Goal: Find specific page/section: Find specific page/section

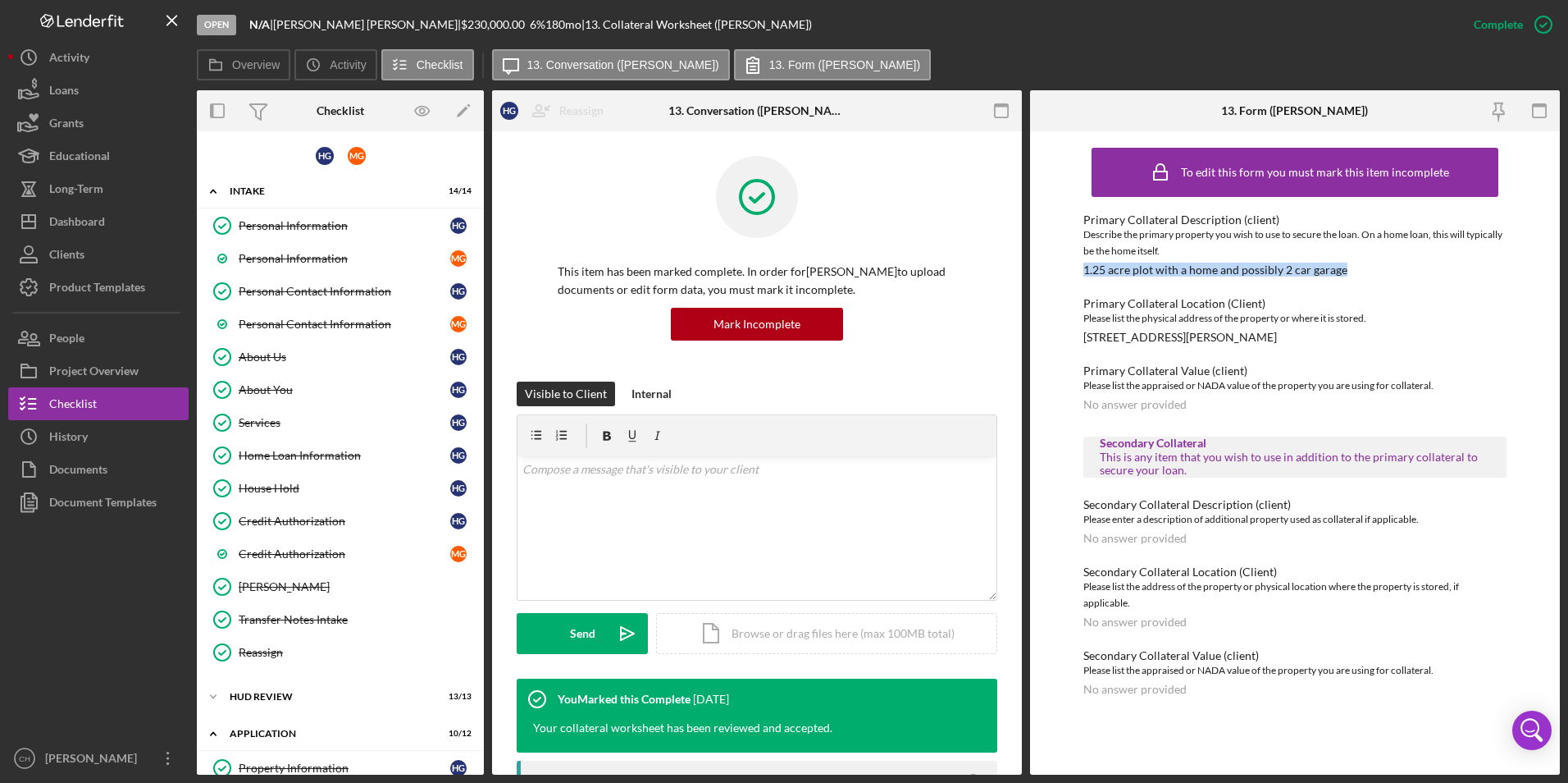
scroll to position [656, 0]
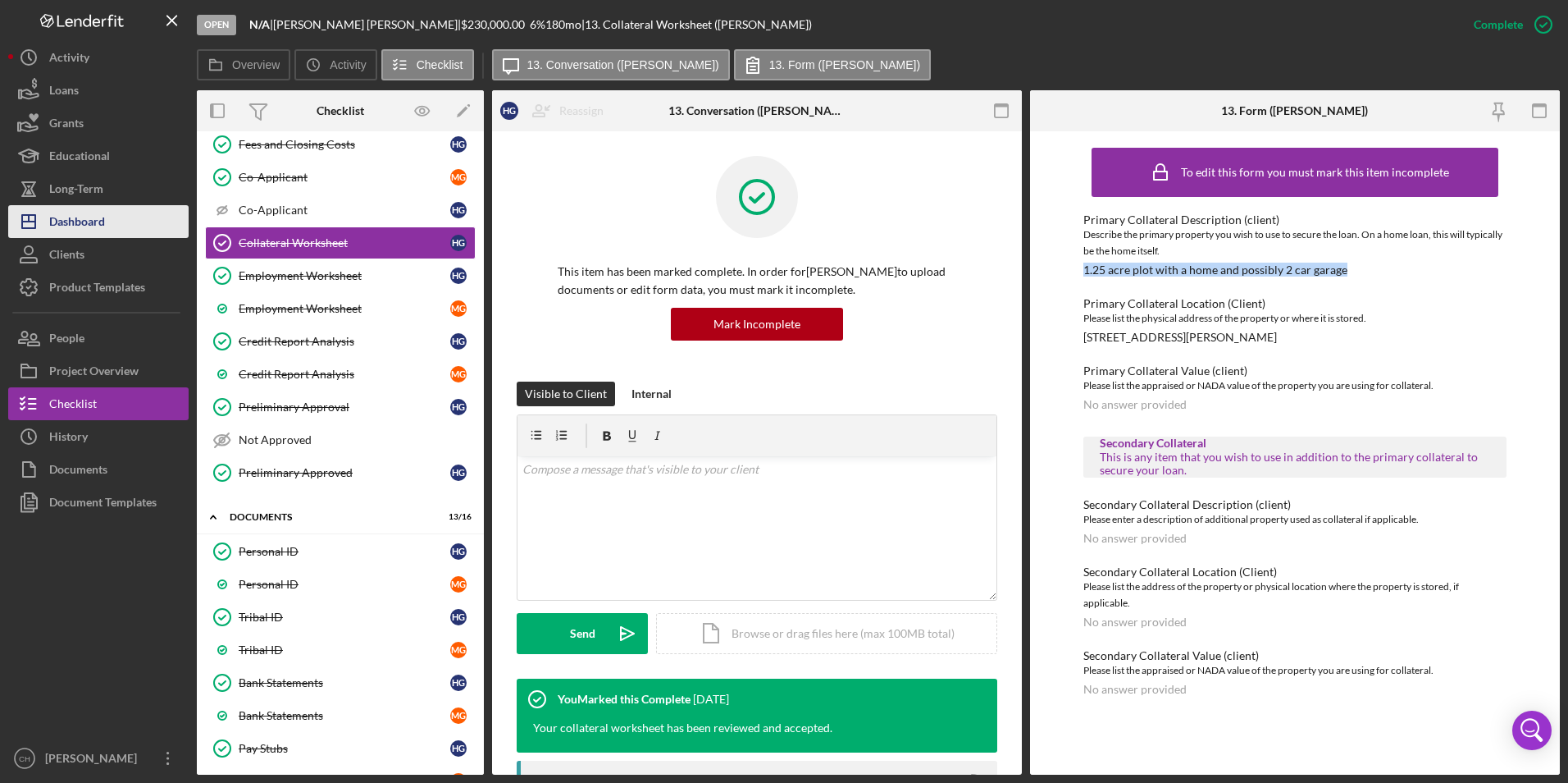
click at [67, 233] on div "Dashboard" at bounding box center [77, 223] width 56 height 37
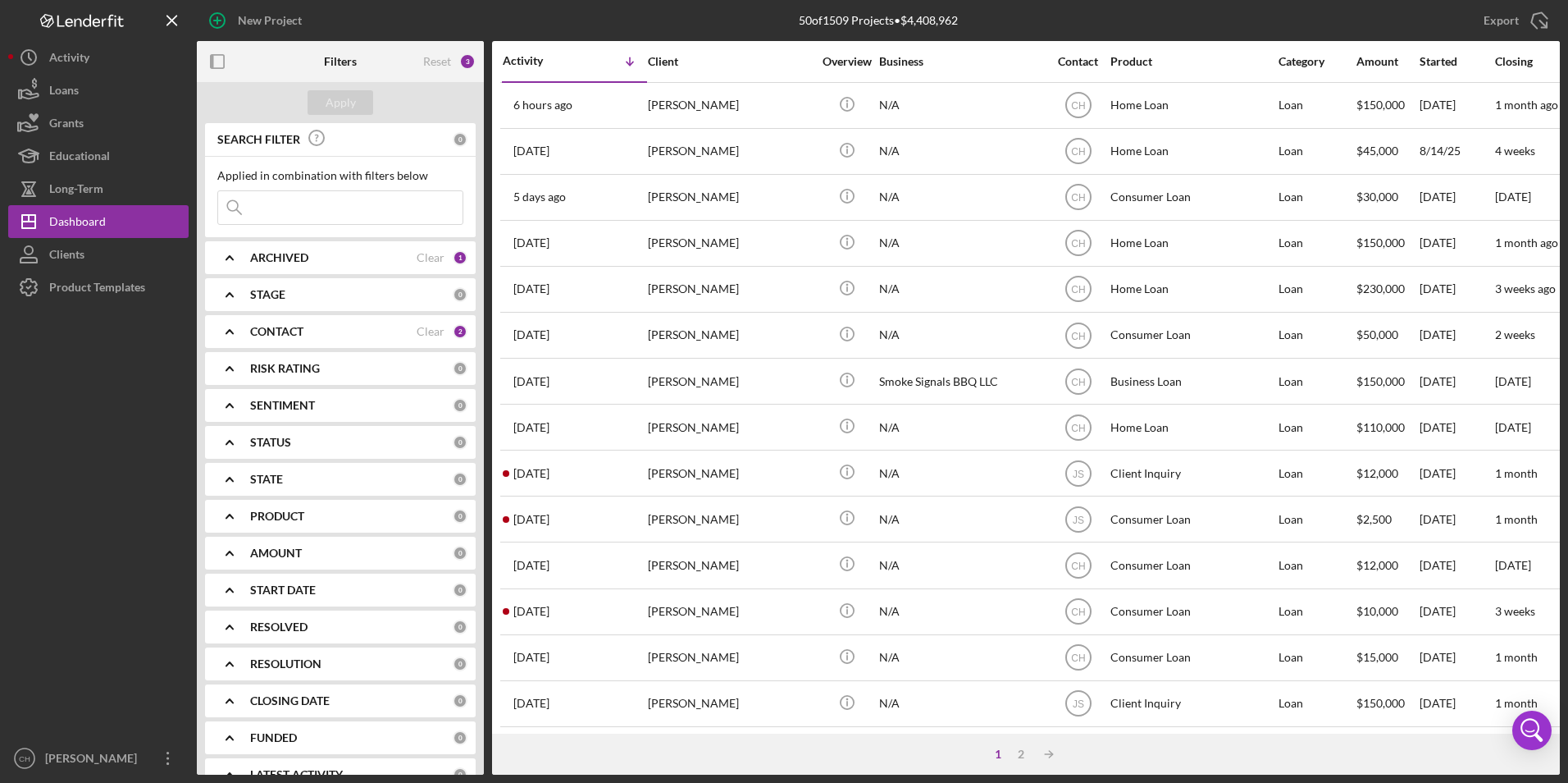
click at [296, 201] on input at bounding box center [340, 207] width 244 height 32
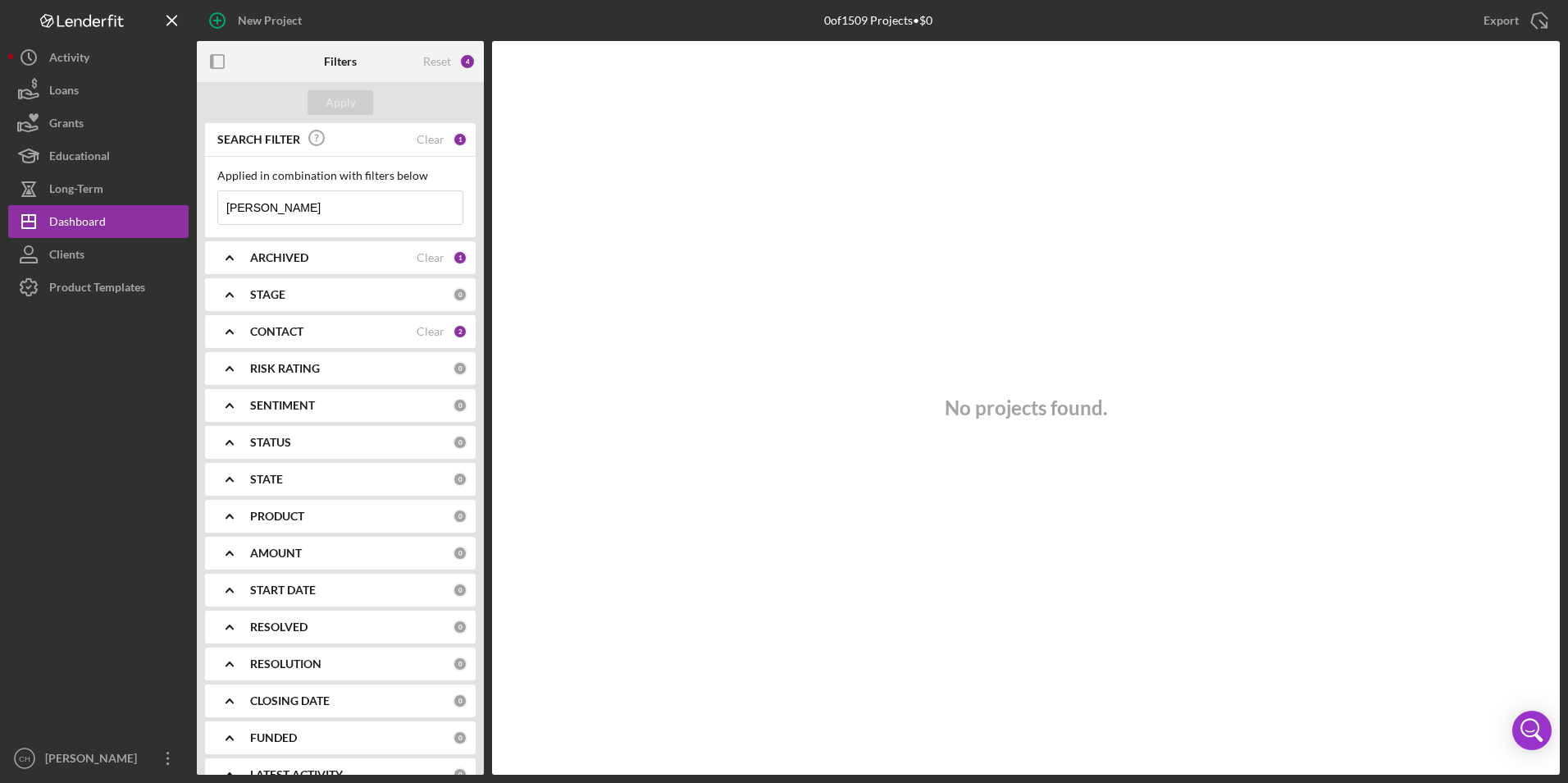
drag, startPoint x: 273, startPoint y: 208, endPoint x: 221, endPoint y: 210, distance: 52.0
click at [221, 210] on input "[PERSON_NAME]" at bounding box center [340, 207] width 244 height 32
type input "[PERSON_NAME]"
click at [324, 106] on button "Apply" at bounding box center [340, 102] width 66 height 25
click at [288, 335] on b "CONTACT" at bounding box center [277, 331] width 53 height 13
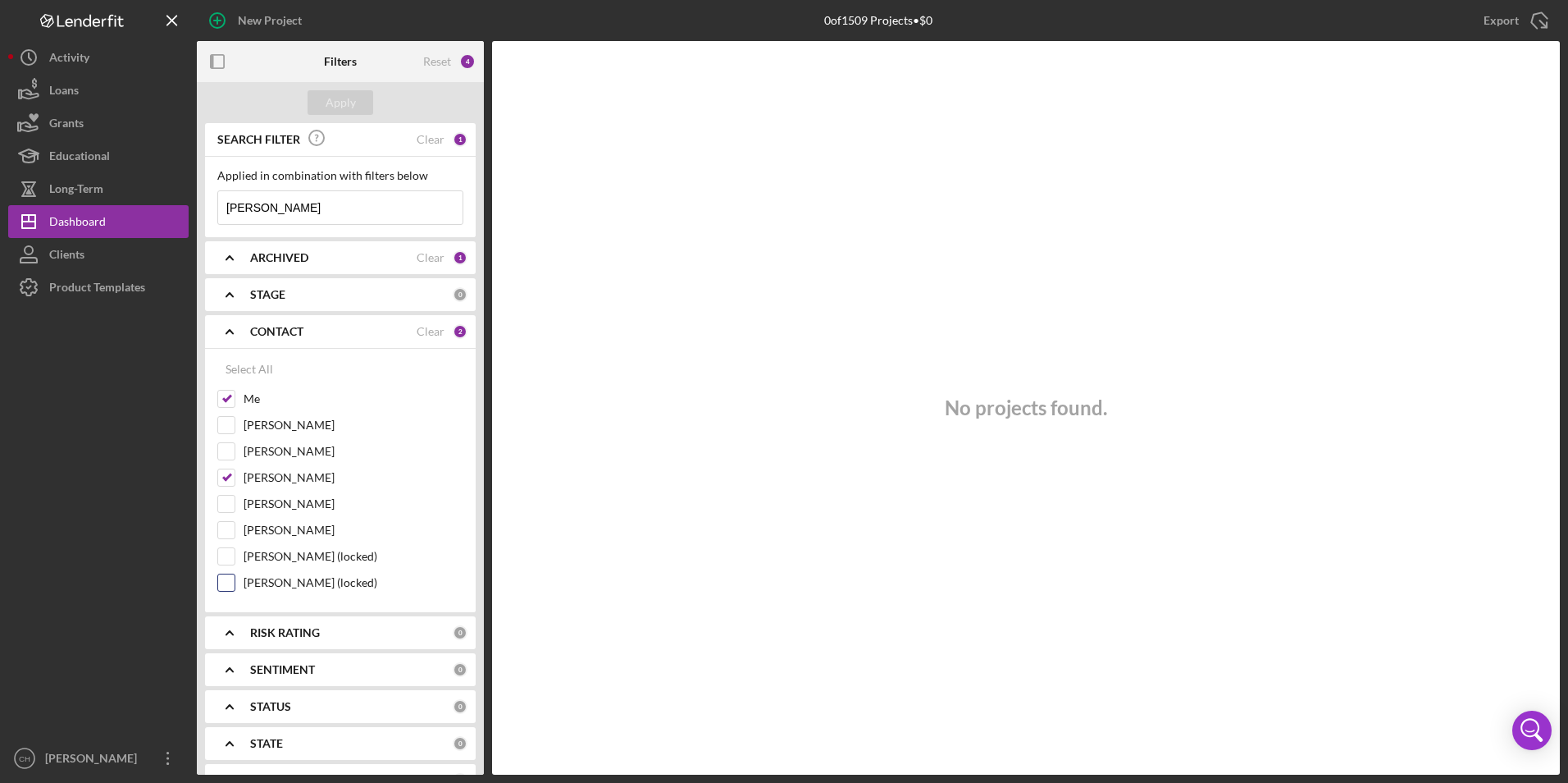
click at [227, 588] on input "[PERSON_NAME] (locked)" at bounding box center [226, 582] width 17 height 17
checkbox input "true"
click at [342, 109] on div "Apply" at bounding box center [341, 102] width 31 height 25
drag, startPoint x: 264, startPoint y: 207, endPoint x: 193, endPoint y: 207, distance: 71.0
click at [193, 207] on div "New Project 0 of 1509 Projects • $0 Export Icon/Export Filters Reset 5 Apply SE…" at bounding box center [784, 387] width 1551 height 774
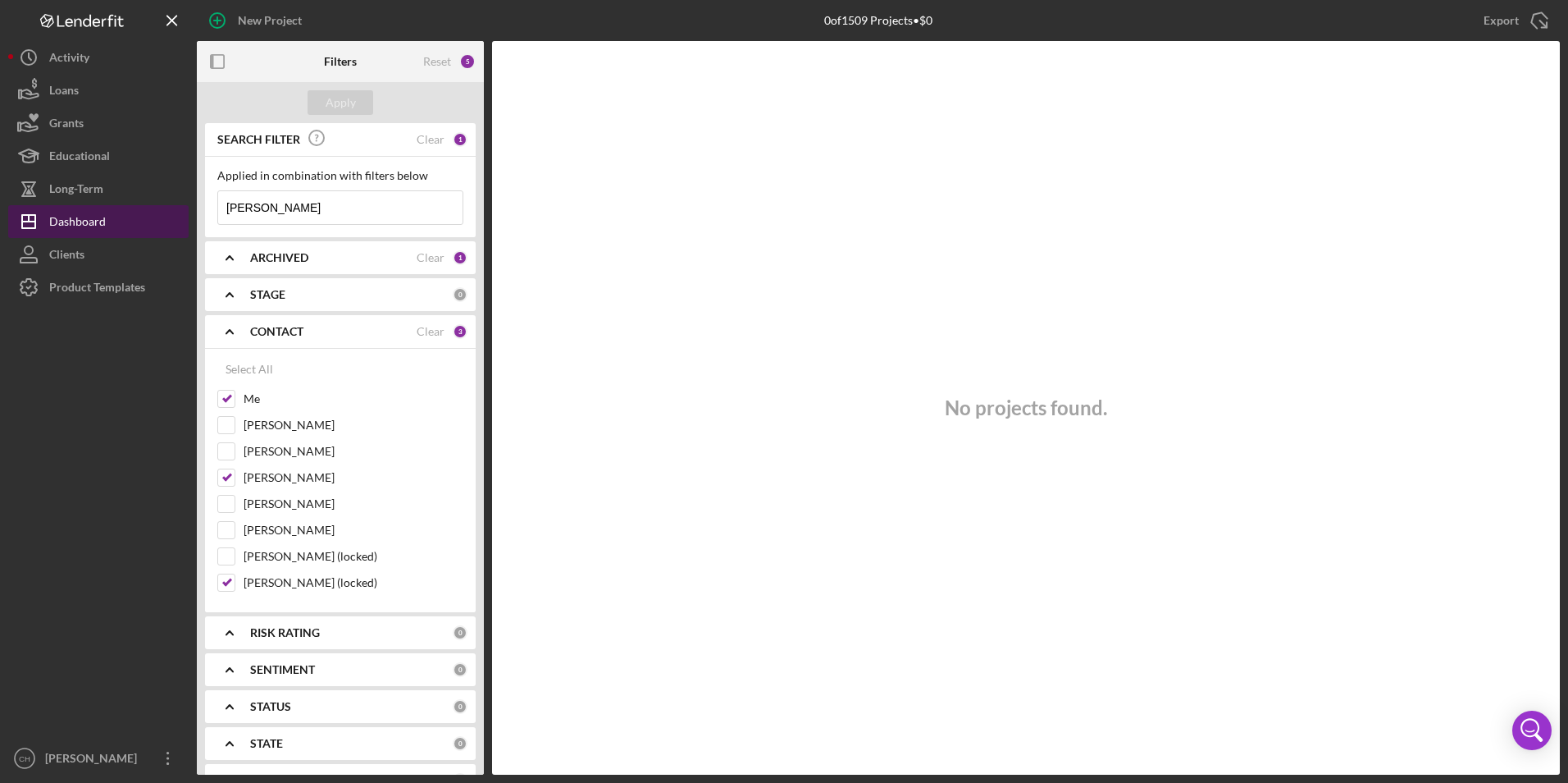
type input "[PERSON_NAME]"
click at [109, 217] on button "Icon/Dashboard Dashboard" at bounding box center [98, 221] width 180 height 32
drag, startPoint x: 290, startPoint y: 212, endPoint x: 191, endPoint y: 212, distance: 99.0
click at [191, 212] on div "New Project 0 of 1509 Projects • $0 Export Icon/Export Filters Reset 5 Apply SE…" at bounding box center [784, 387] width 1551 height 774
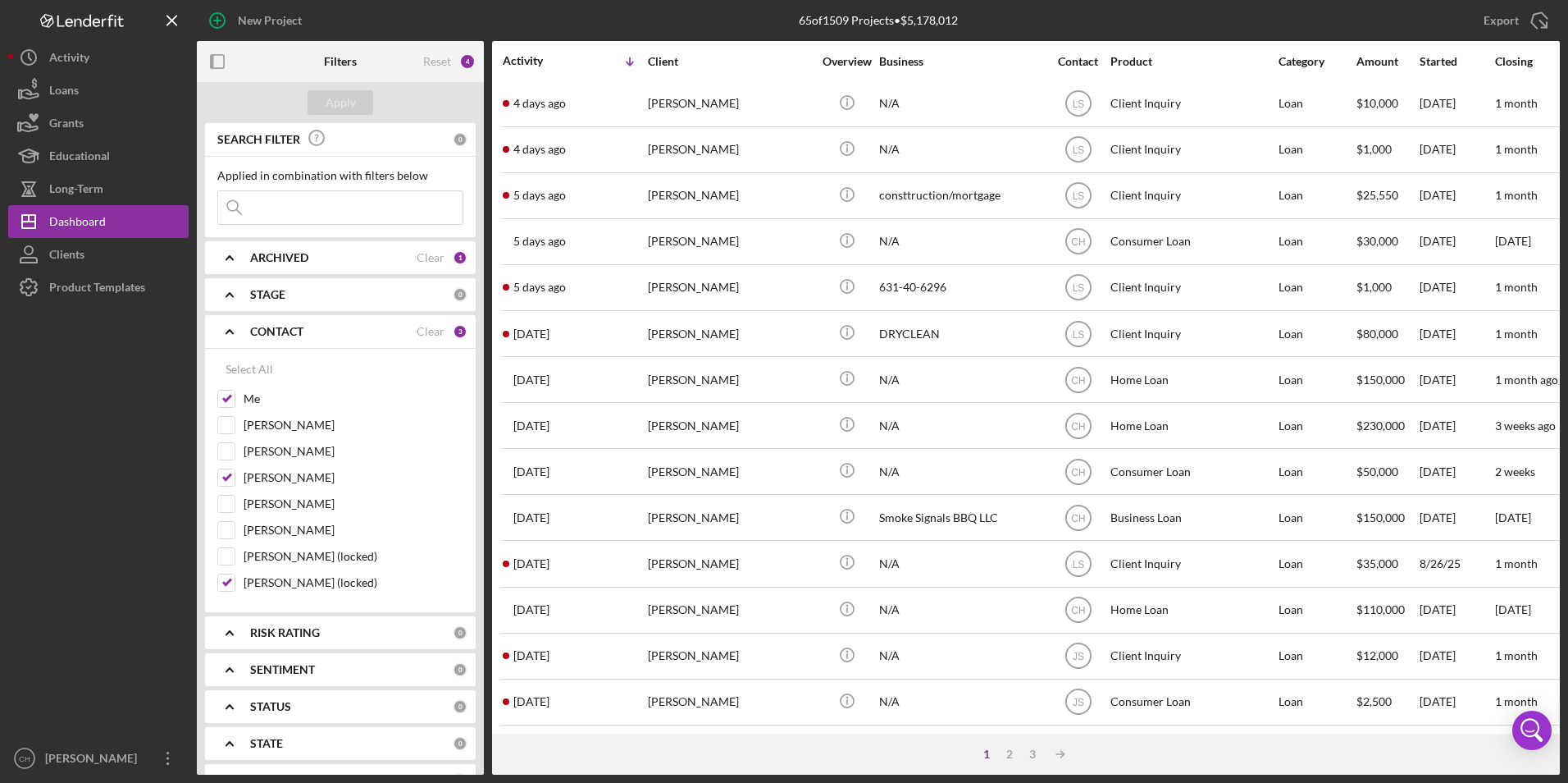
scroll to position [520, 0]
click at [1015, 752] on div "2" at bounding box center [1009, 753] width 23 height 13
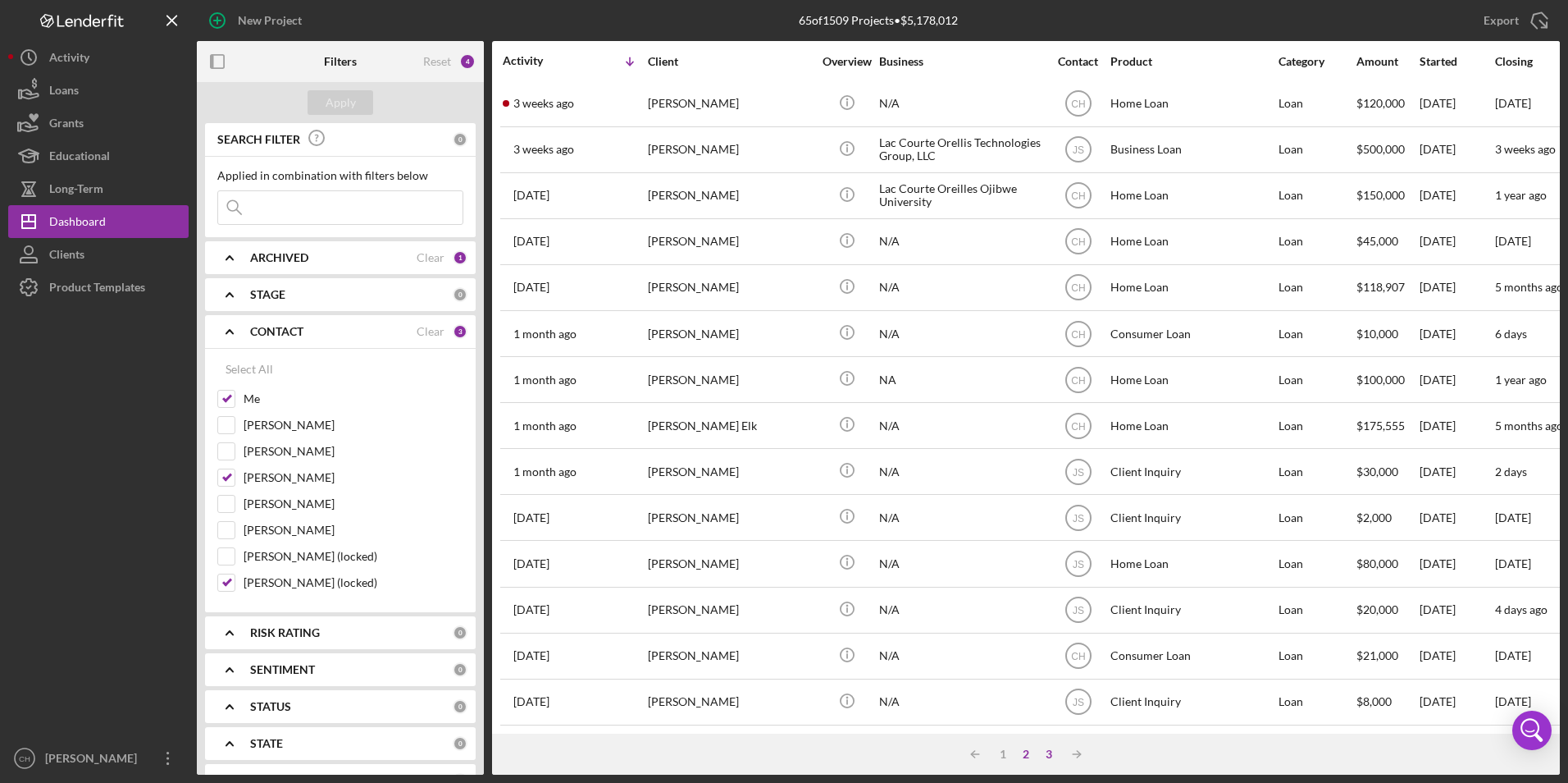
click at [1052, 754] on div "3" at bounding box center [1049, 753] width 23 height 13
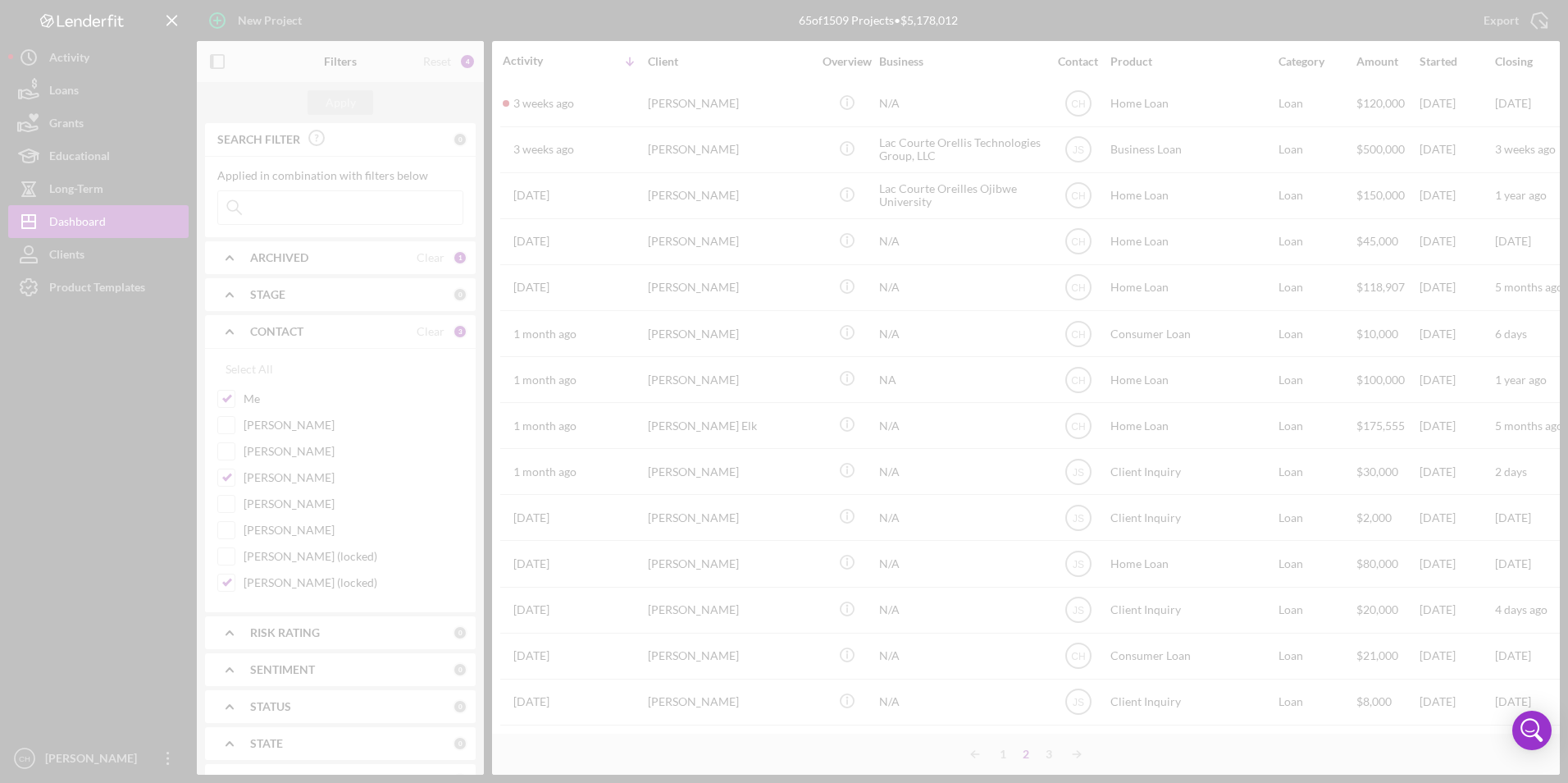
scroll to position [60, 0]
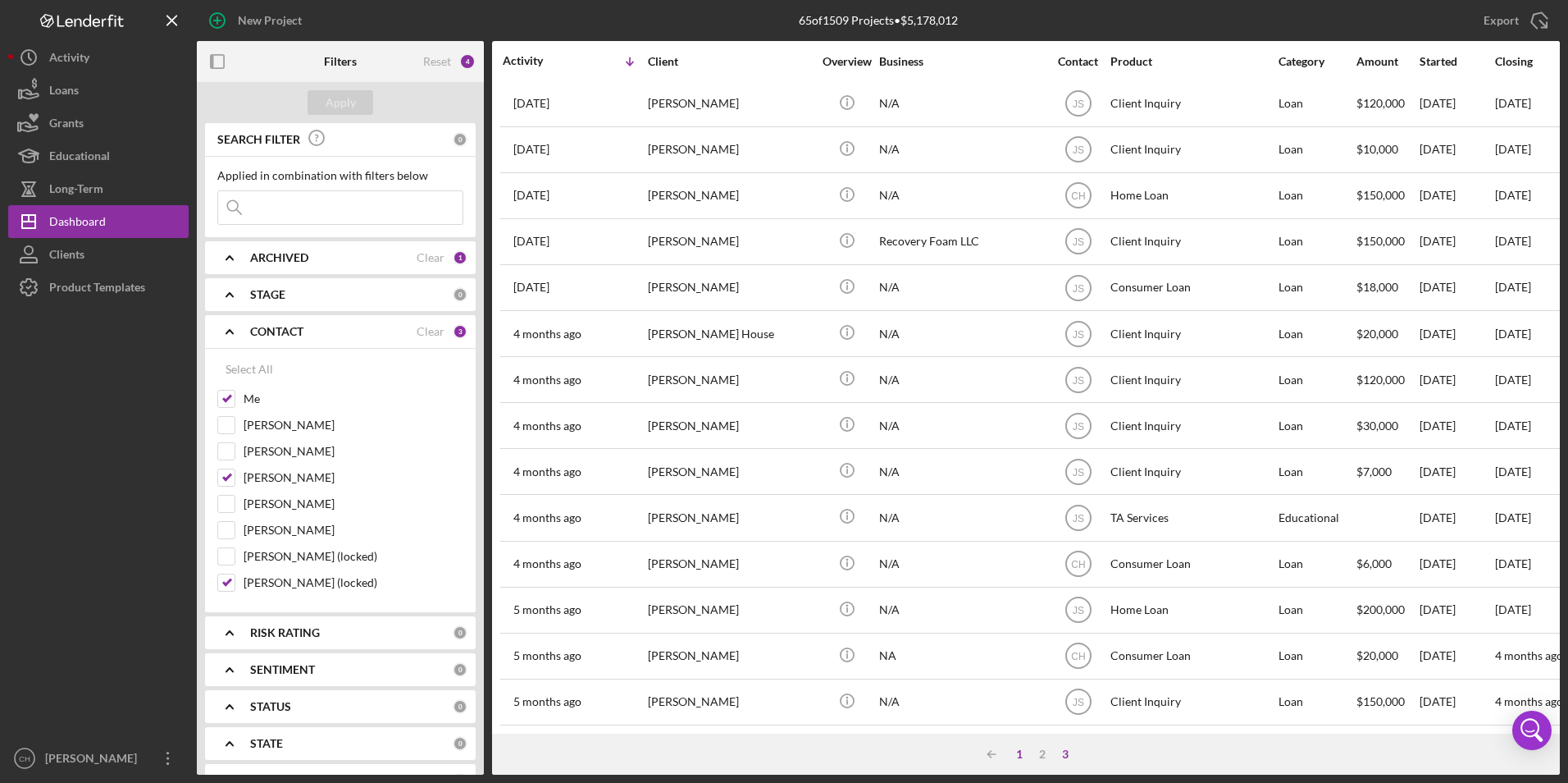
click at [1023, 750] on div "1" at bounding box center [1019, 753] width 23 height 13
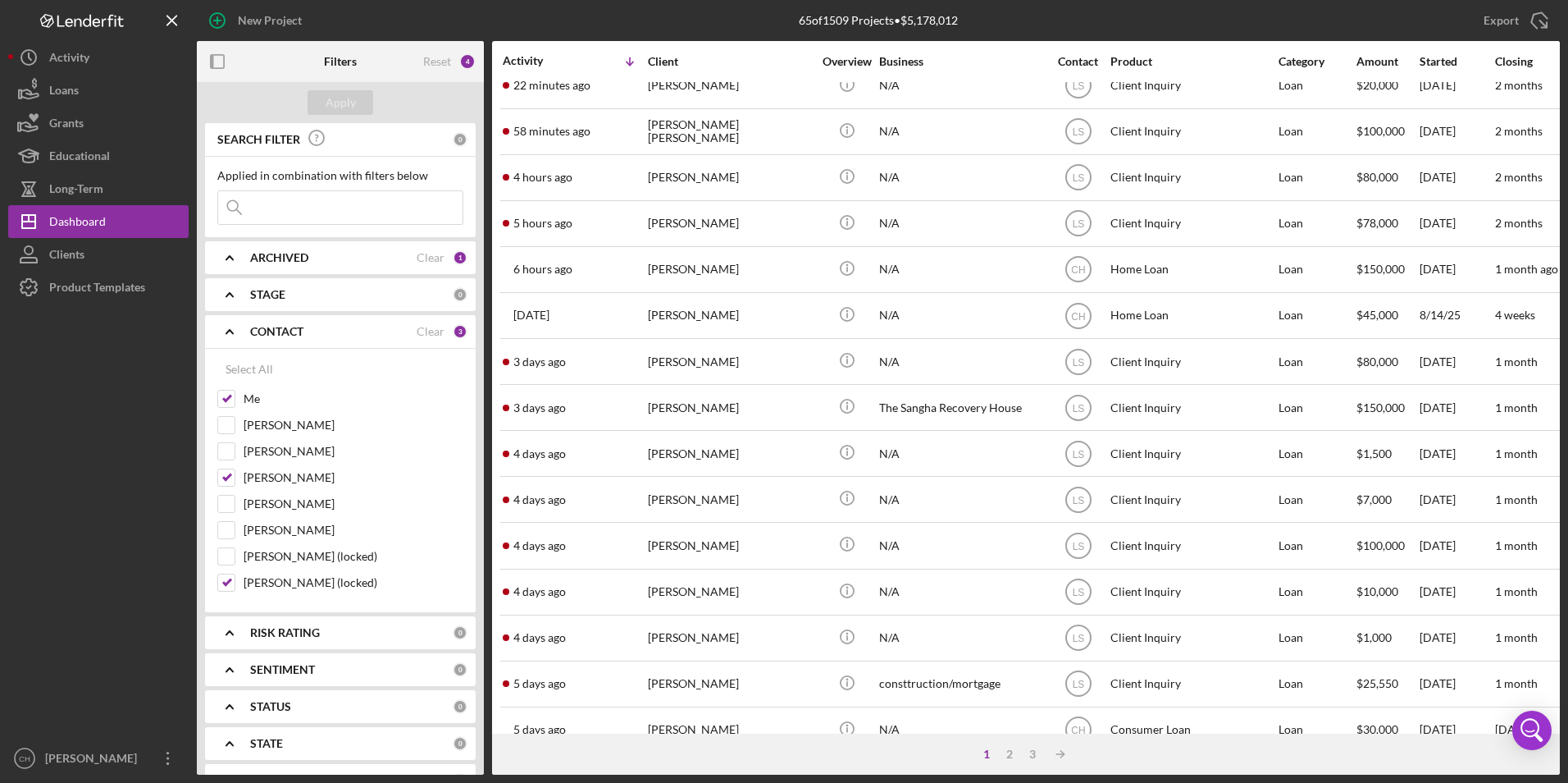
scroll to position [0, 0]
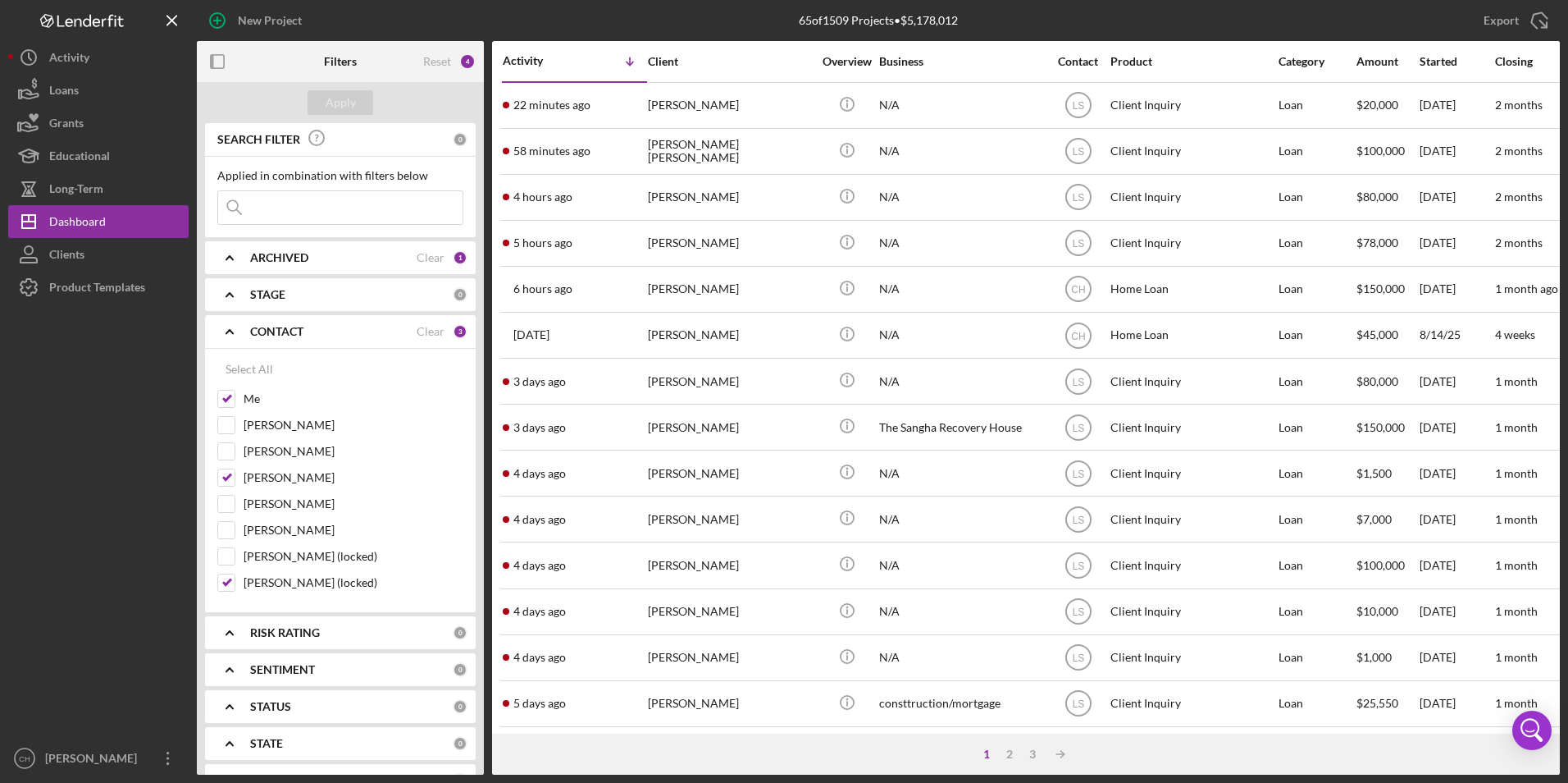
click at [287, 207] on input at bounding box center [340, 207] width 244 height 32
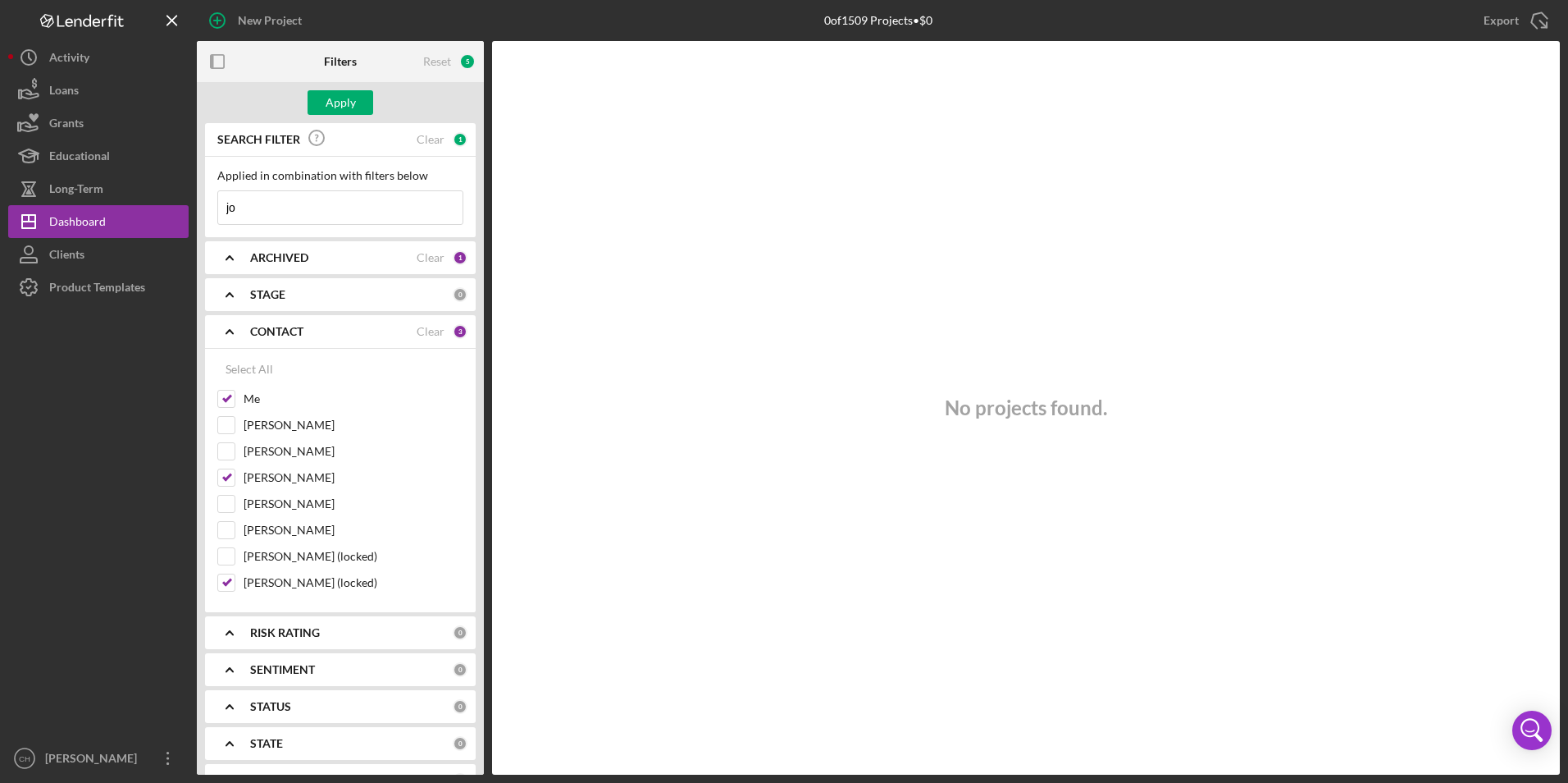
type input "j"
click at [225, 399] on input "Me" at bounding box center [226, 399] width 17 height 17
checkbox input "false"
click at [335, 102] on div "Apply" at bounding box center [341, 102] width 31 height 25
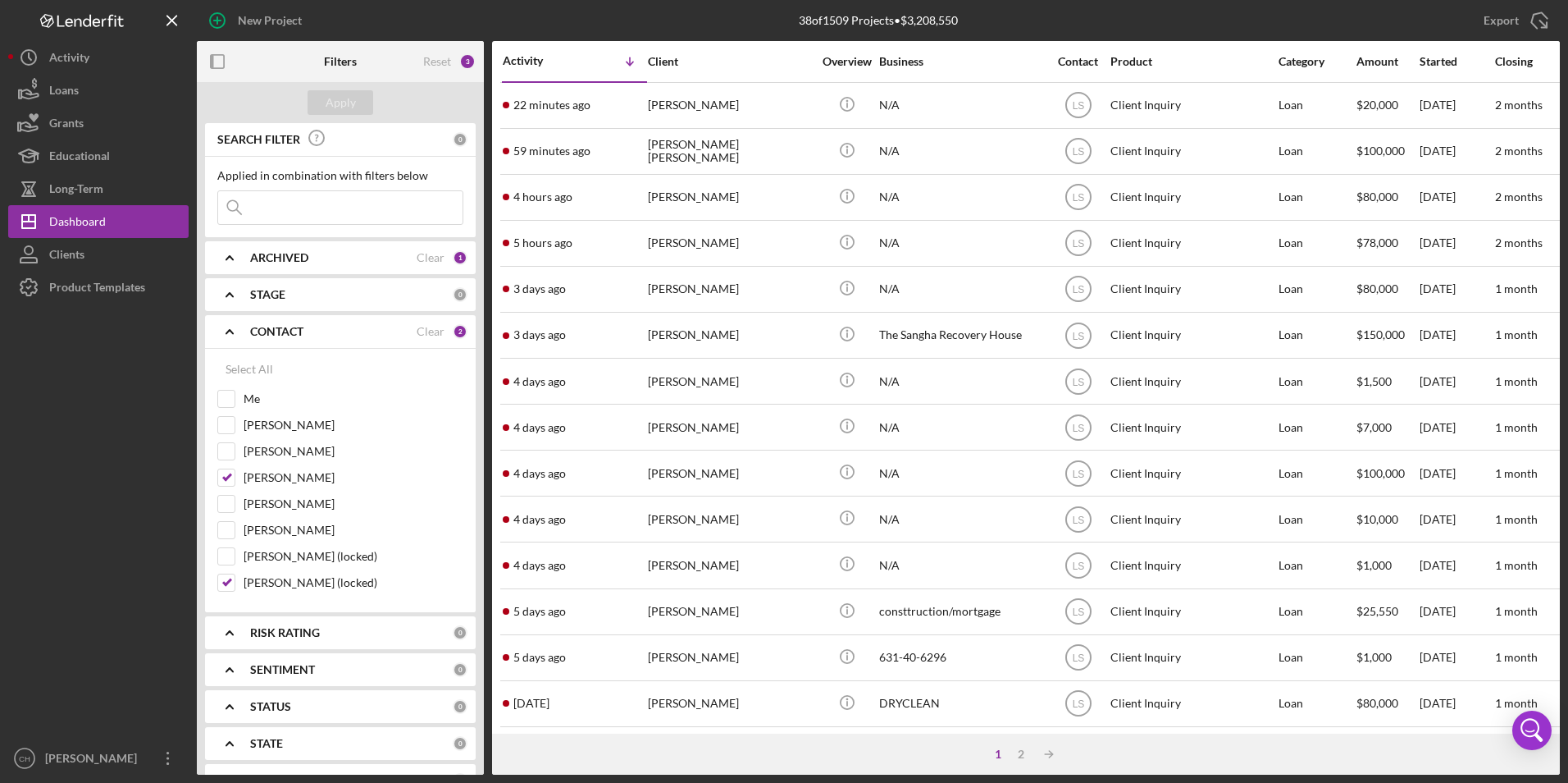
click at [307, 211] on input at bounding box center [340, 207] width 244 height 32
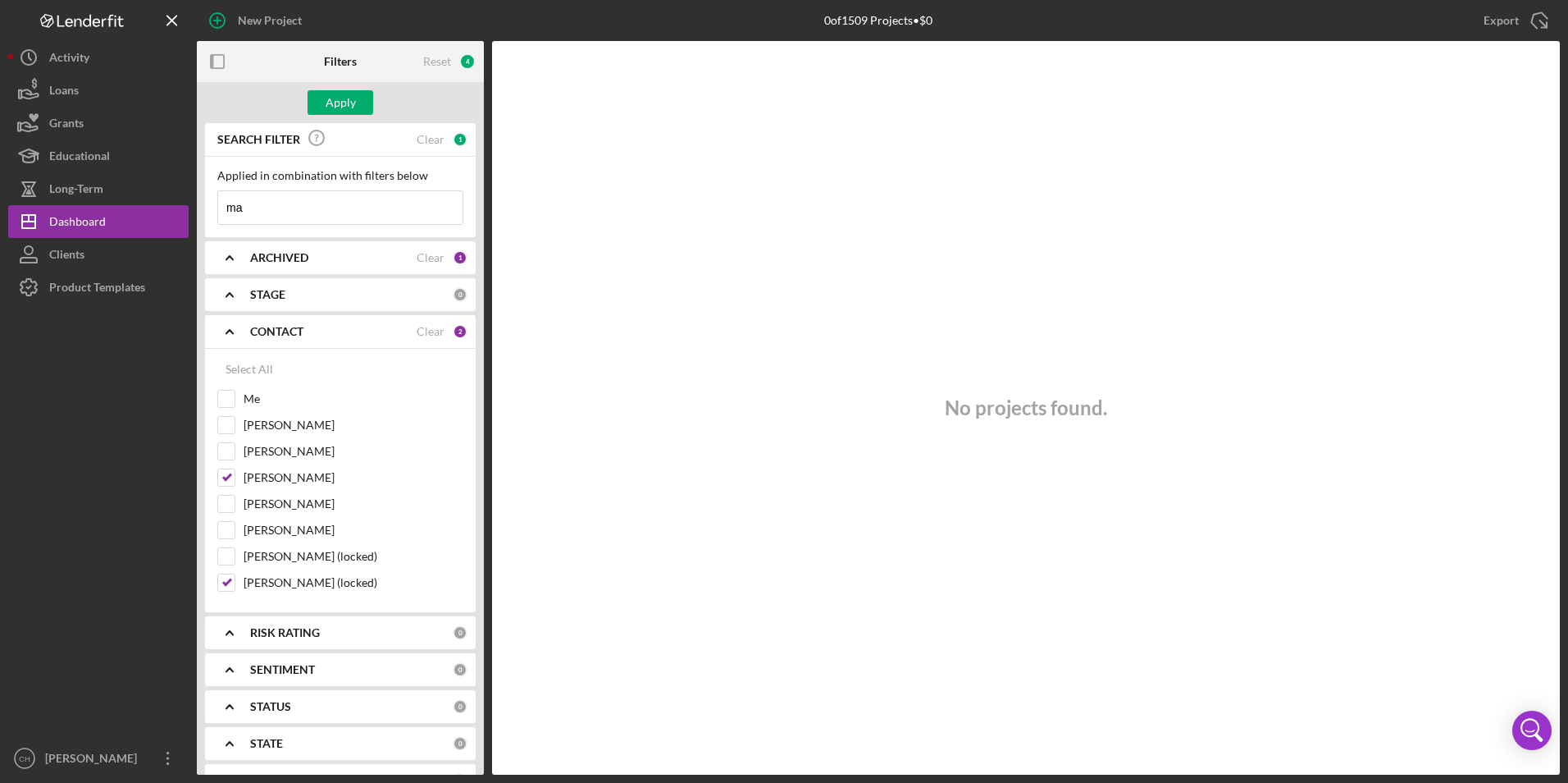
type input "m"
type input "j"
click at [223, 533] on input "[PERSON_NAME]" at bounding box center [226, 530] width 17 height 17
checkbox input "true"
click at [350, 110] on div "Apply" at bounding box center [341, 102] width 31 height 25
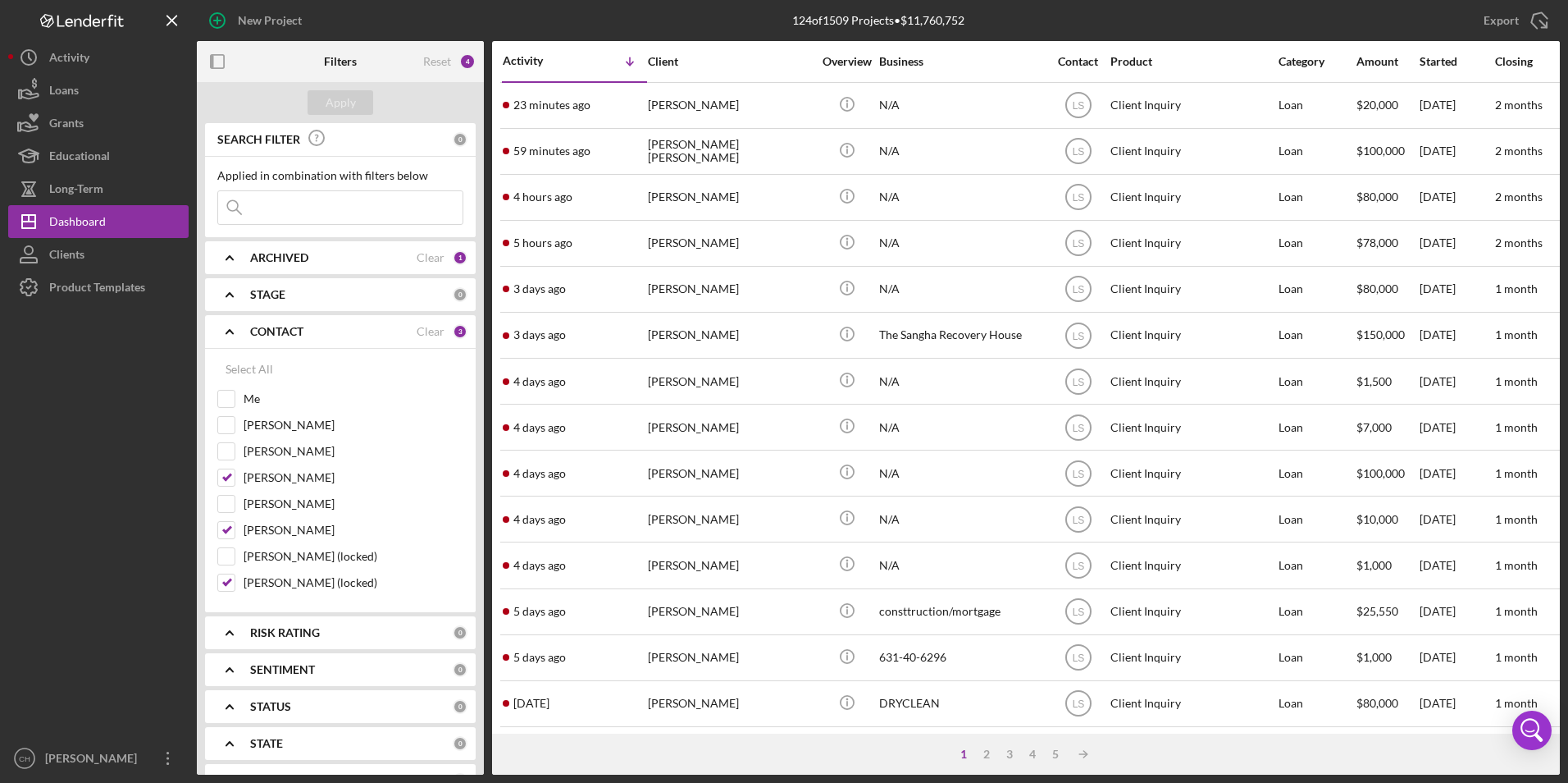
click at [302, 199] on input at bounding box center [340, 207] width 244 height 32
type input "[PERSON_NAME]"
click at [355, 98] on button "Apply" at bounding box center [340, 102] width 66 height 25
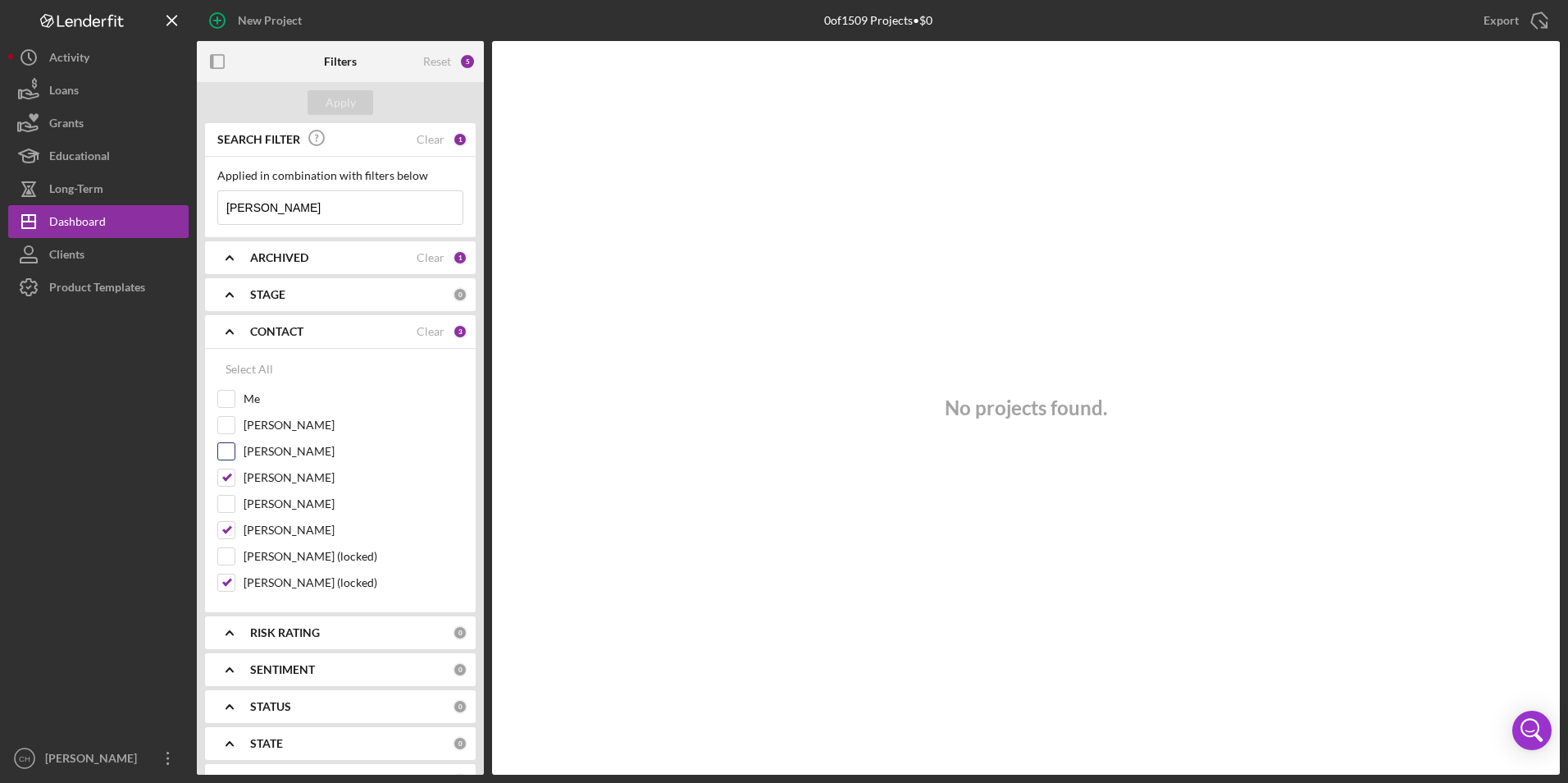
click at [227, 448] on input "[PERSON_NAME]" at bounding box center [226, 451] width 17 height 17
click at [347, 102] on div "Apply" at bounding box center [341, 102] width 31 height 25
click at [226, 455] on input "[PERSON_NAME]" at bounding box center [226, 451] width 17 height 17
checkbox input "false"
click at [222, 524] on input "[PERSON_NAME]" at bounding box center [226, 530] width 17 height 17
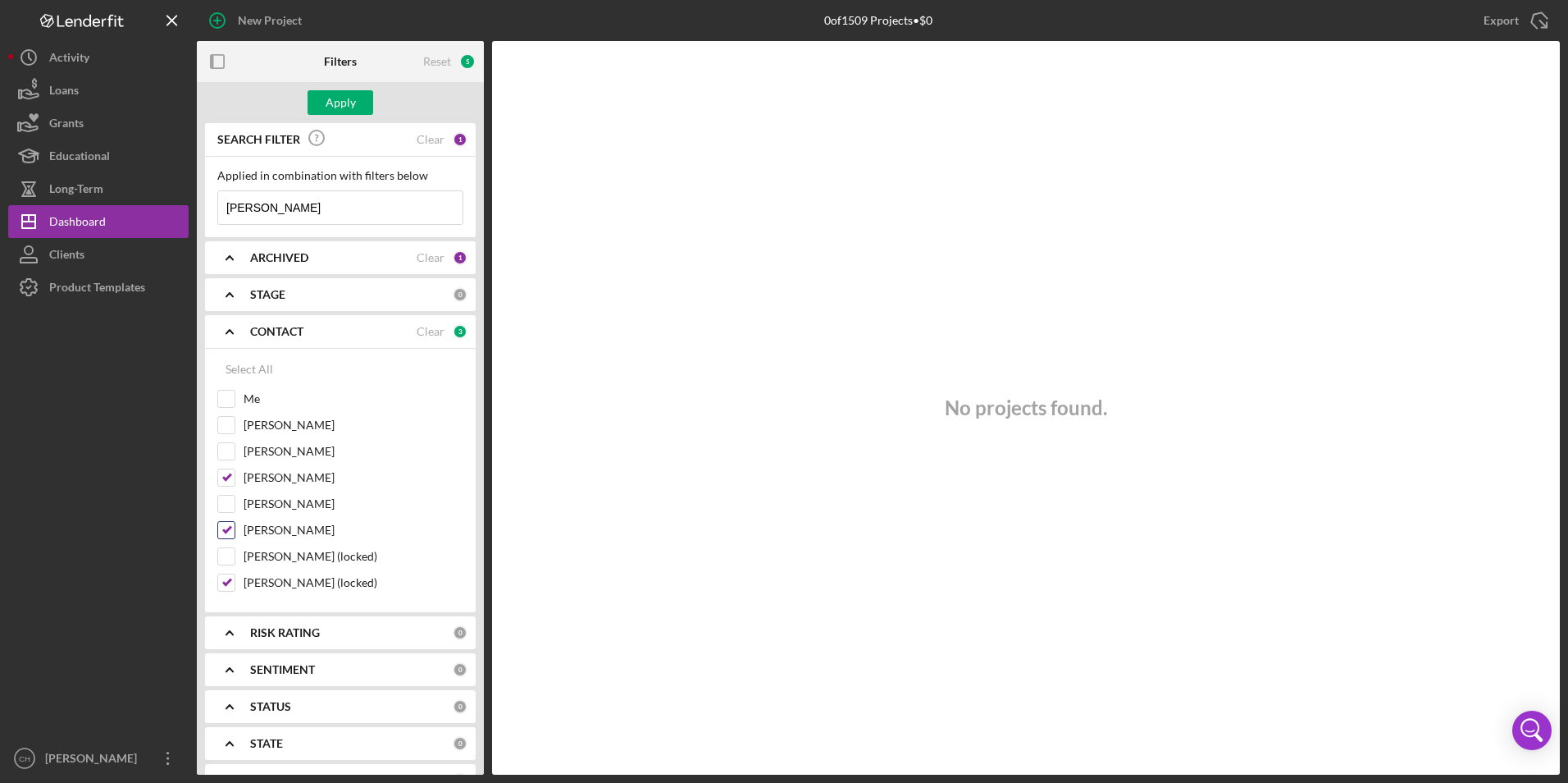
checkbox input "false"
click at [229, 587] on input "[PERSON_NAME] (locked)" at bounding box center [226, 582] width 17 height 17
checkbox input "false"
click at [343, 102] on div "Apply" at bounding box center [341, 102] width 31 height 25
drag, startPoint x: 275, startPoint y: 207, endPoint x: 218, endPoint y: 204, distance: 57.1
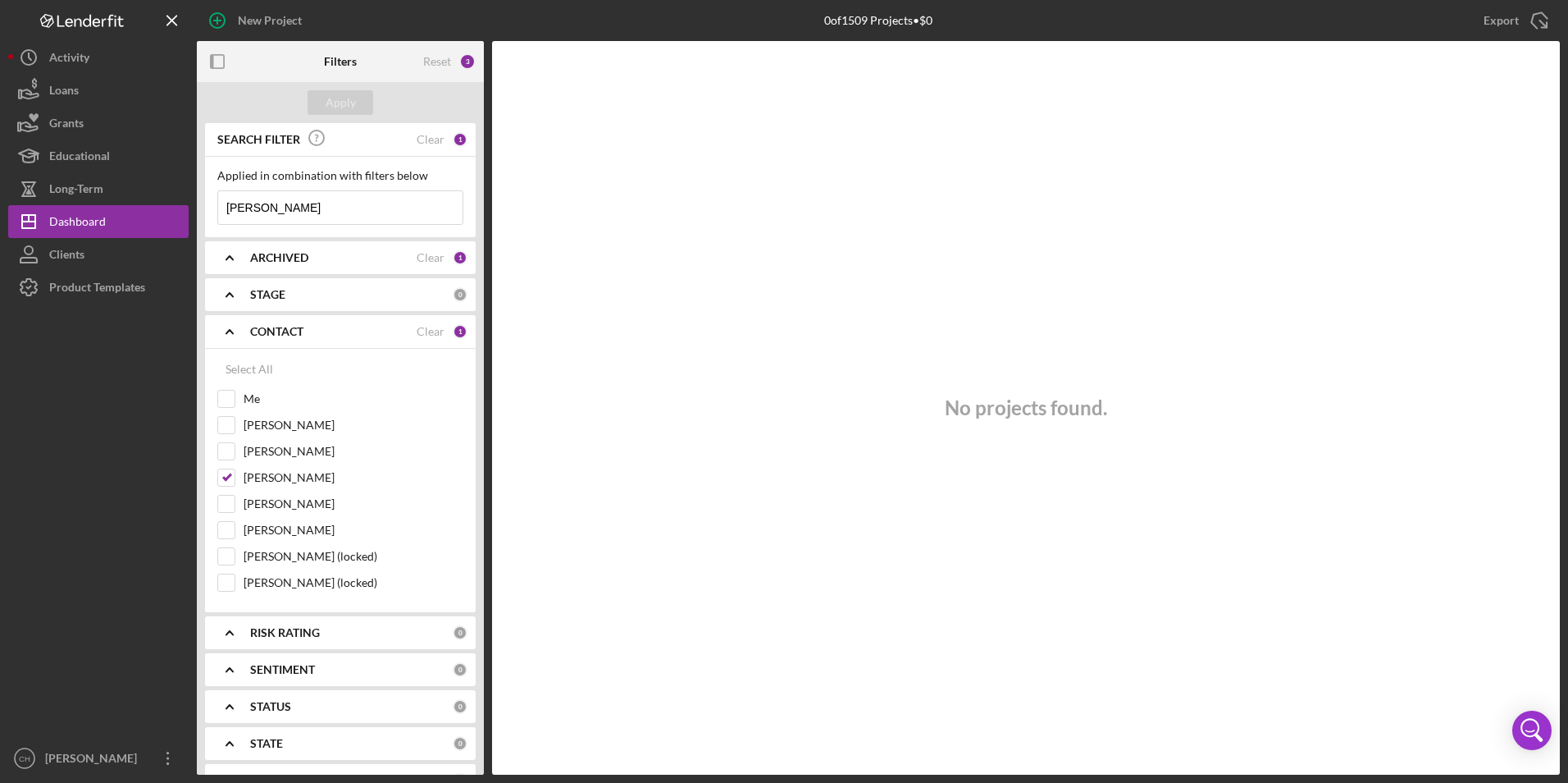
click at [218, 204] on input "[PERSON_NAME]" at bounding box center [340, 207] width 244 height 32
click at [431, 60] on div "Reset" at bounding box center [437, 61] width 28 height 13
checkbox input "true"
checkbox input "false"
click at [355, 97] on button "Apply" at bounding box center [340, 102] width 66 height 25
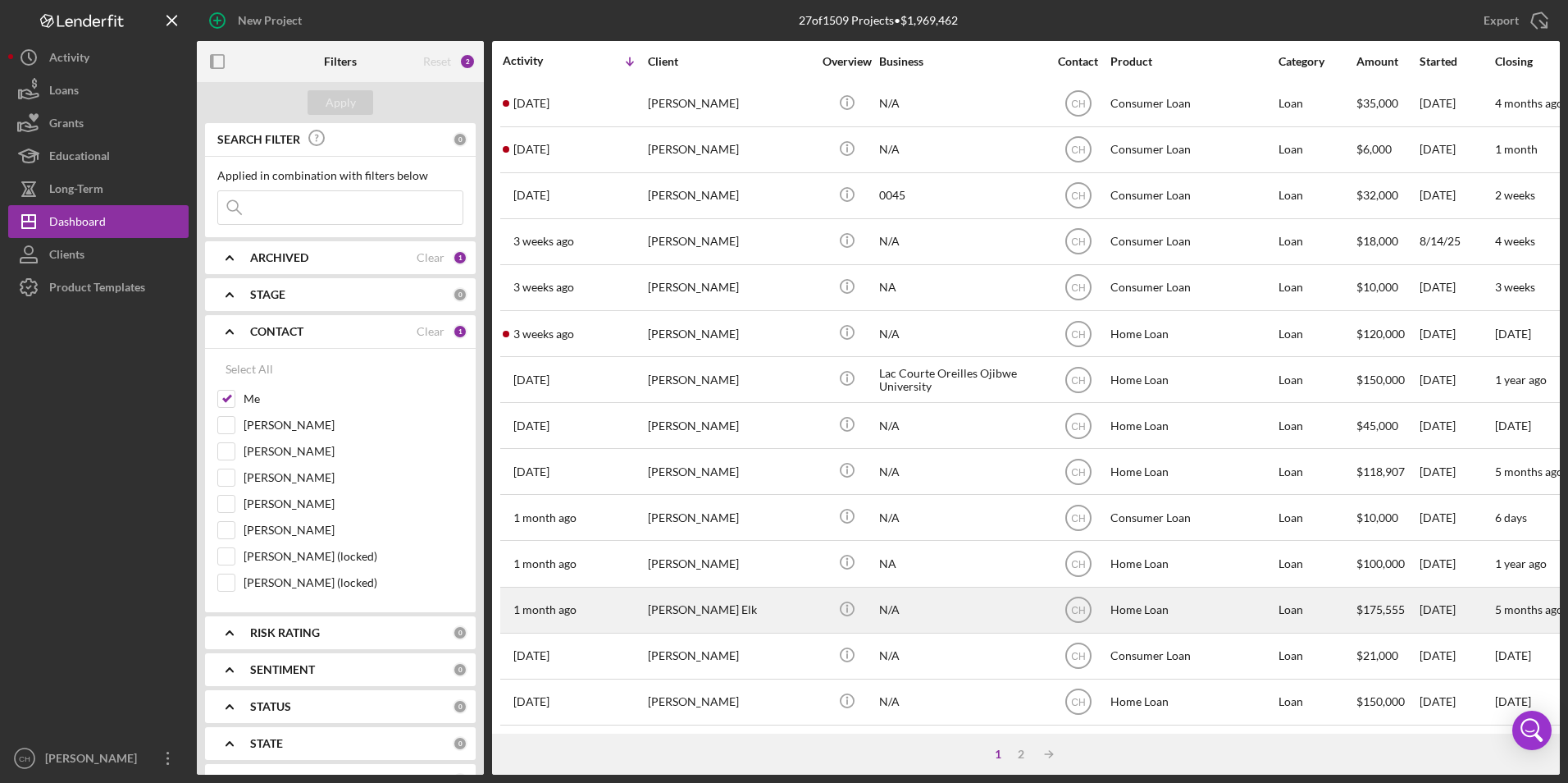
scroll to position [520, 0]
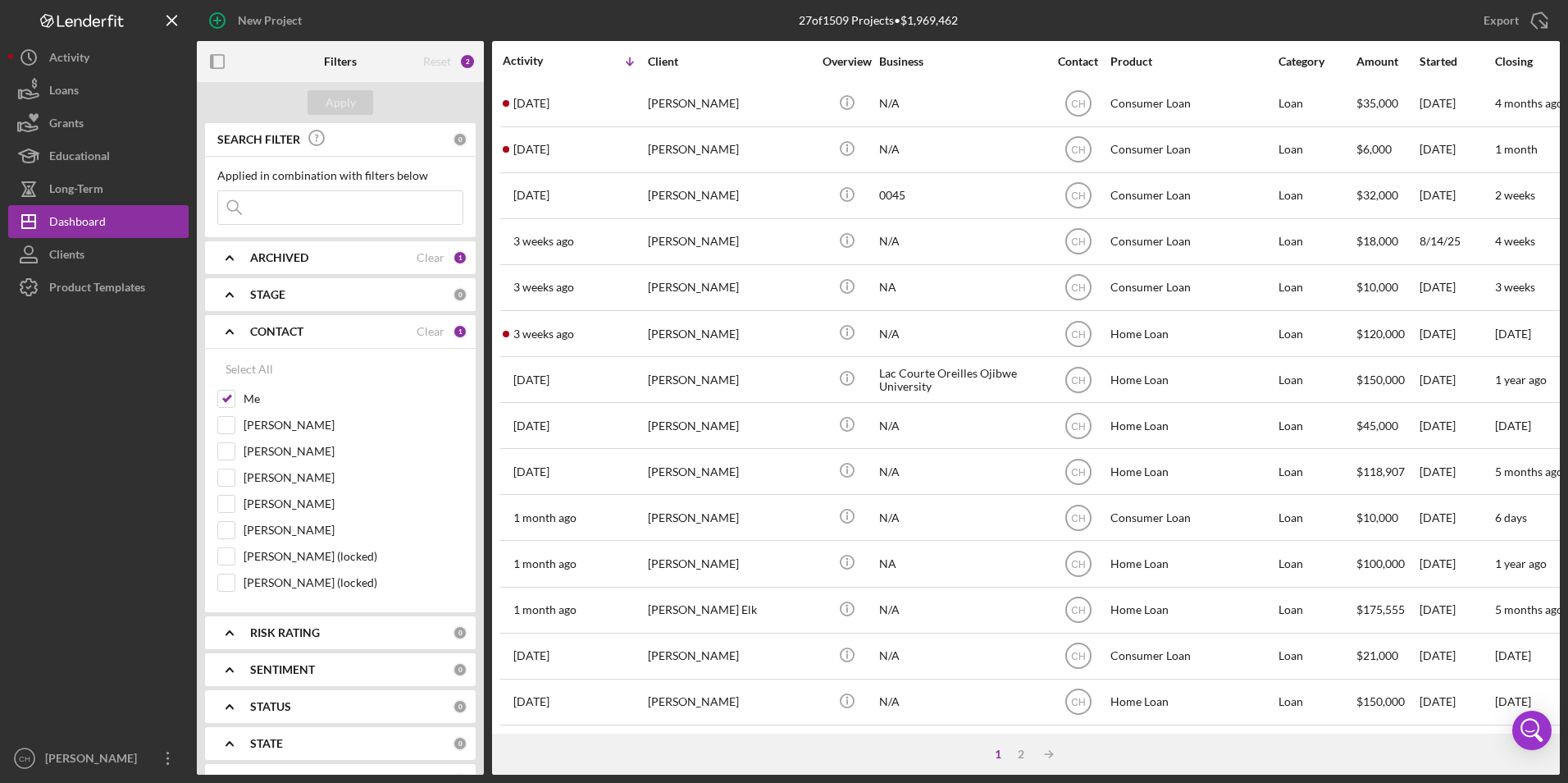
click at [267, 212] on input at bounding box center [340, 207] width 244 height 32
type input "[PERSON_NAME]"
click at [327, 101] on div "Apply" at bounding box center [341, 102] width 31 height 25
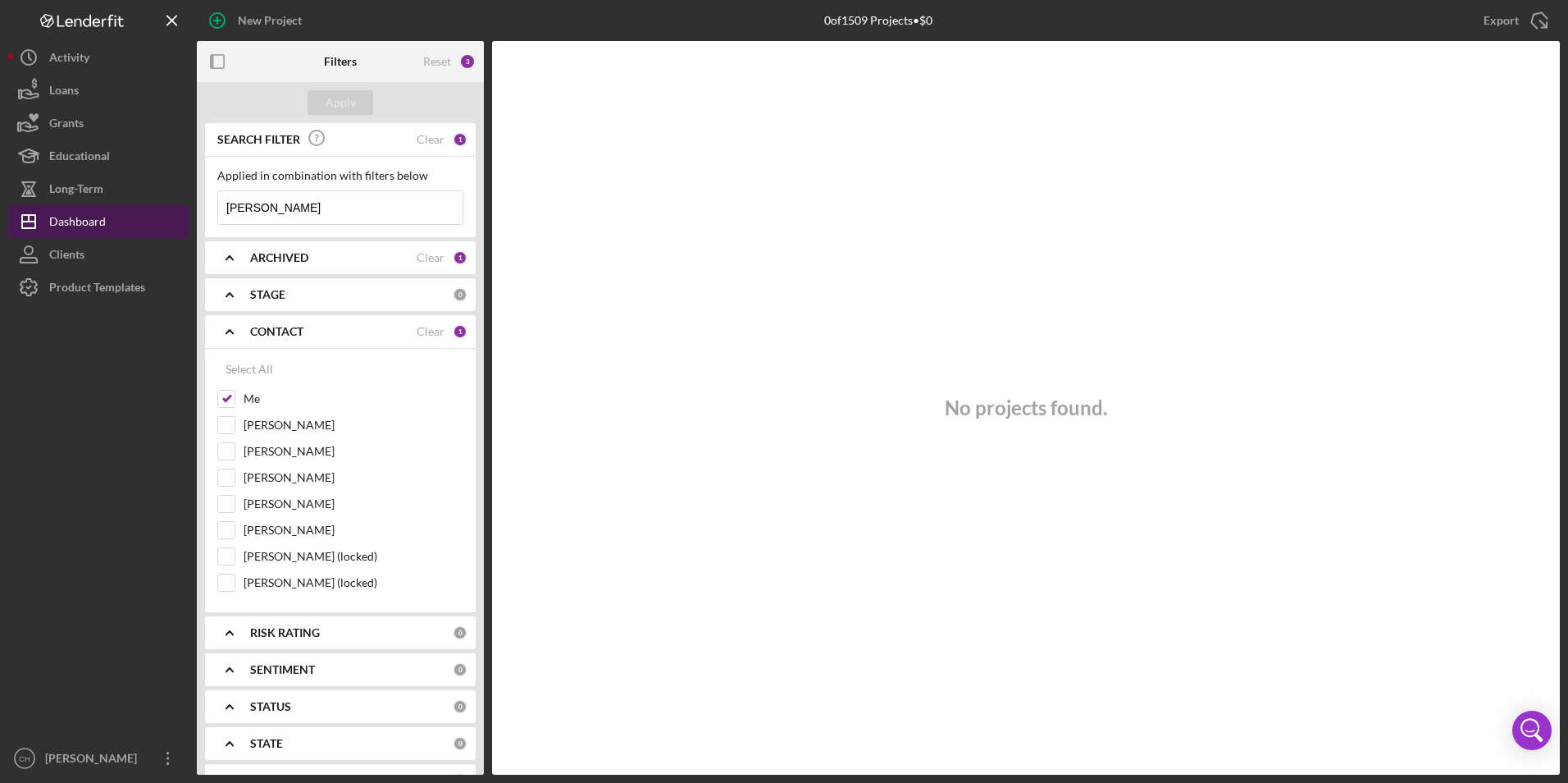
drag, startPoint x: 283, startPoint y: 208, endPoint x: 187, endPoint y: 205, distance: 96.0
click at [187, 205] on div "New Project 0 of 1509 Projects • $0 Export Icon/Export Filters Reset 3 Apply SE…" at bounding box center [784, 387] width 1551 height 774
click at [350, 97] on div "Apply" at bounding box center [341, 102] width 31 height 25
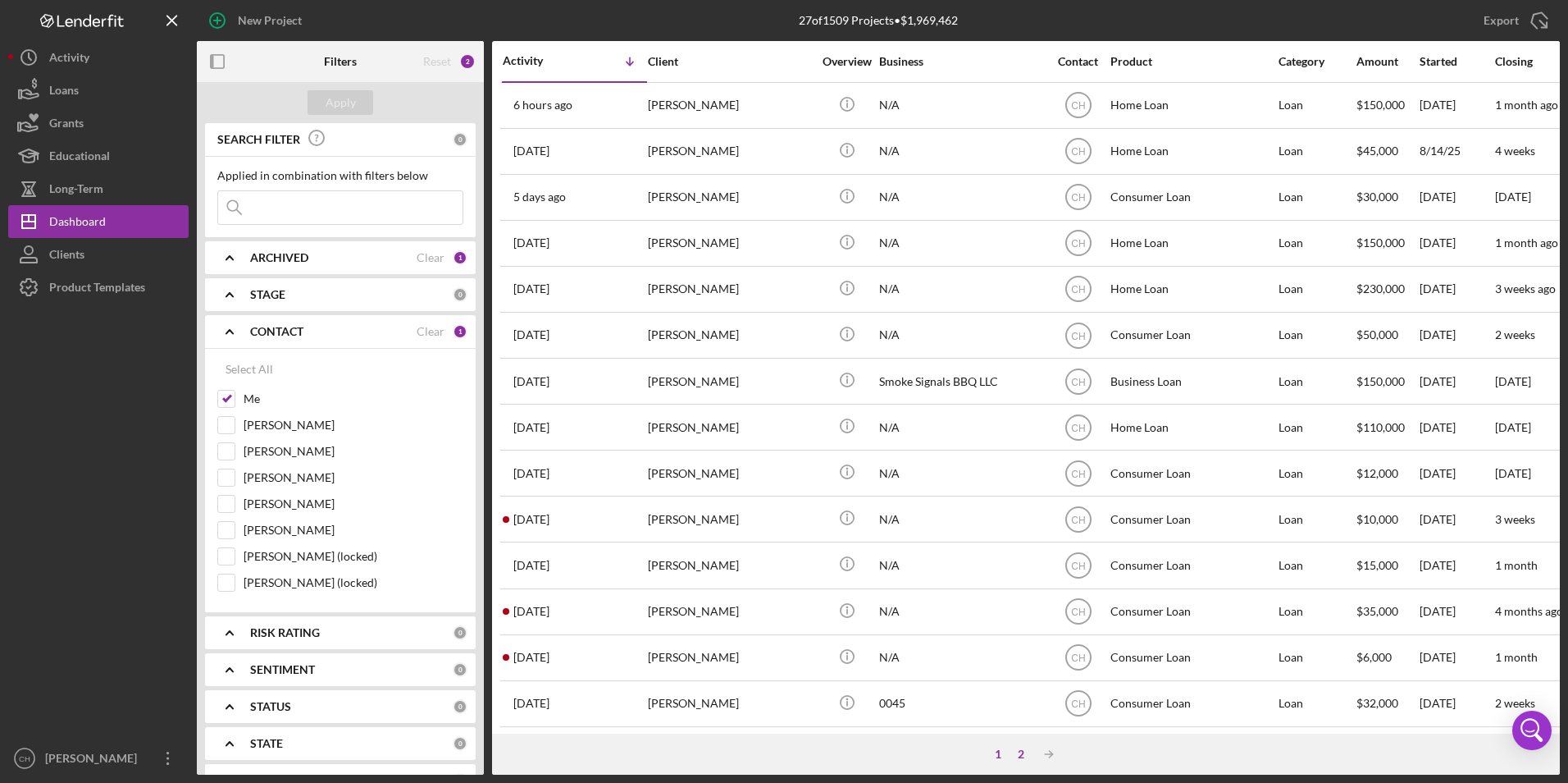
click at [1027, 758] on div "2" at bounding box center [1021, 753] width 23 height 13
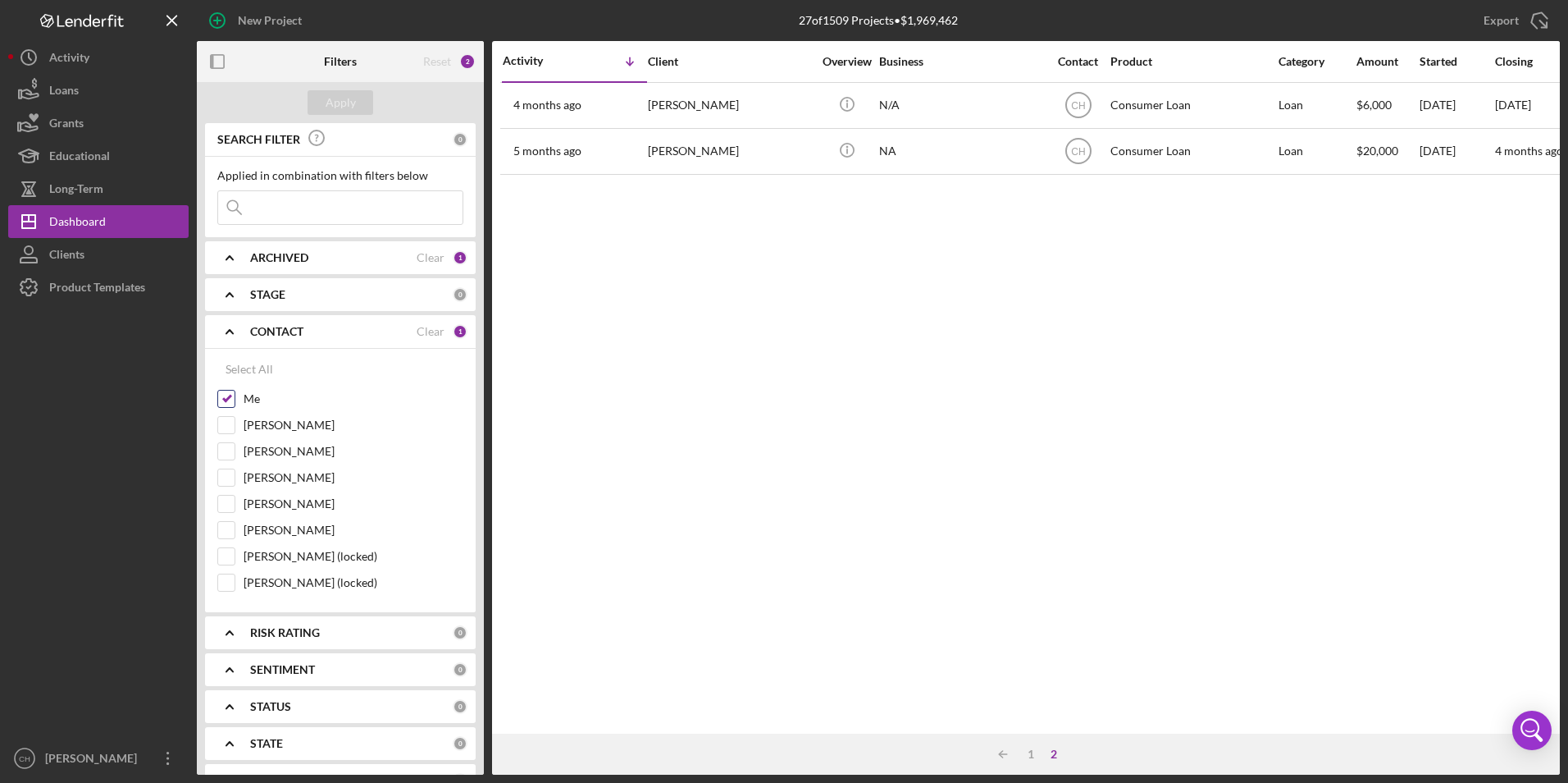
click at [229, 395] on input "Me" at bounding box center [226, 399] width 17 height 17
checkbox input "false"
click at [222, 469] on div at bounding box center [226, 477] width 18 height 18
click at [228, 477] on input "[PERSON_NAME]" at bounding box center [226, 477] width 17 height 17
checkbox input "true"
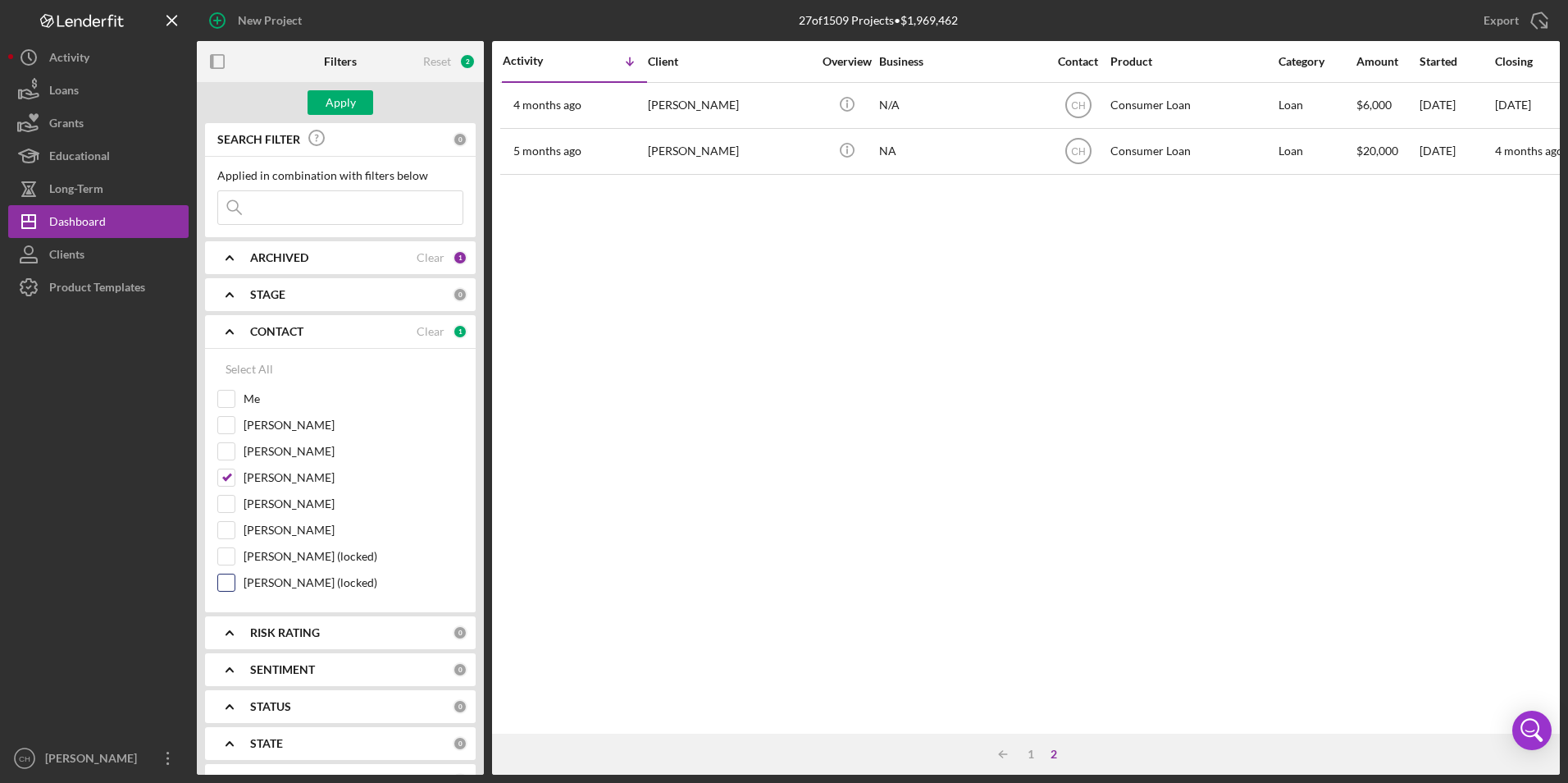
click at [221, 578] on input "[PERSON_NAME] (locked)" at bounding box center [226, 582] width 17 height 17
checkbox input "true"
click at [338, 106] on div "Apply" at bounding box center [341, 102] width 31 height 25
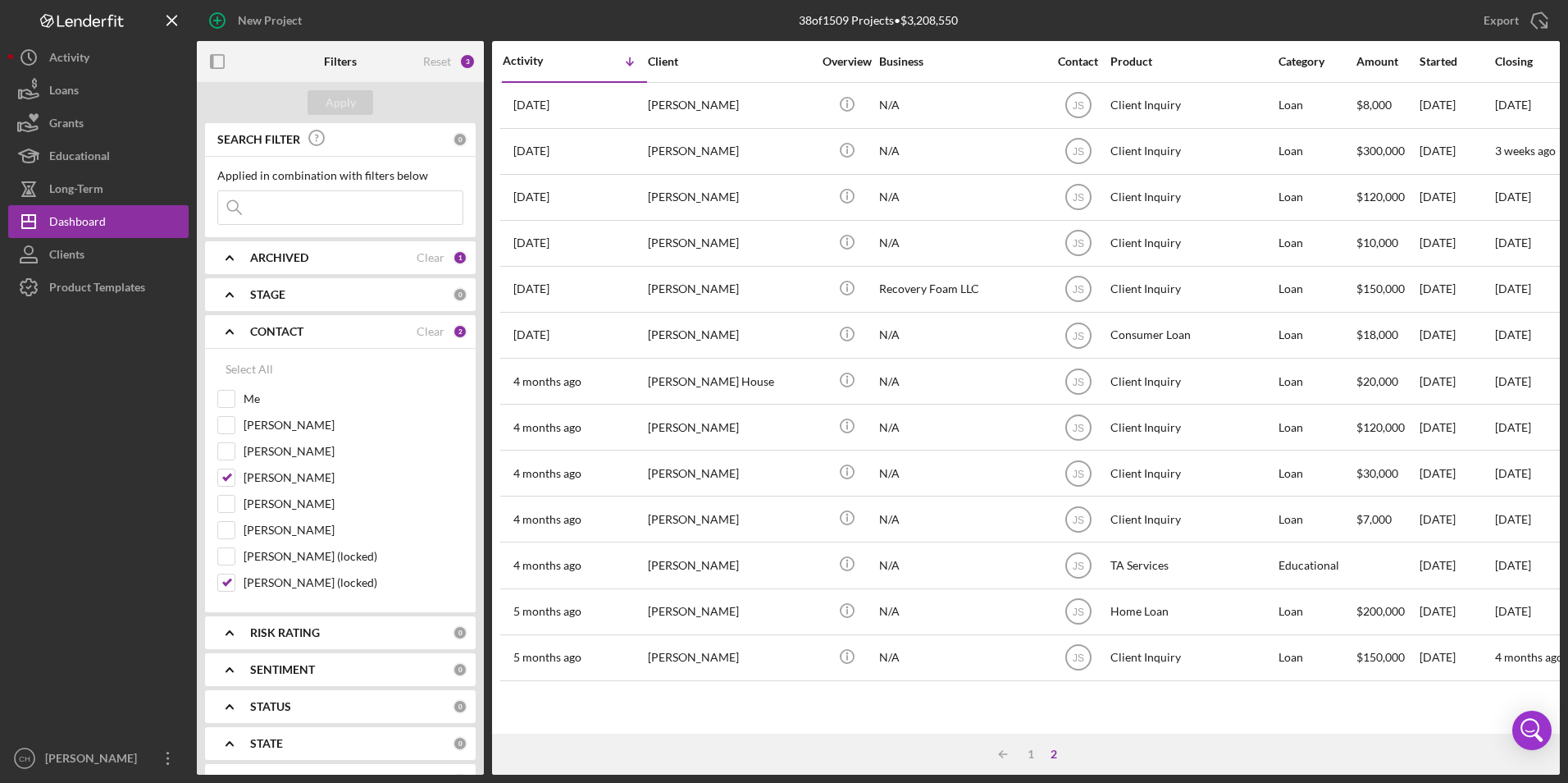
click at [1056, 755] on div "2" at bounding box center [1053, 753] width 23 height 13
click at [1029, 756] on div "1" at bounding box center [1030, 753] width 23 height 13
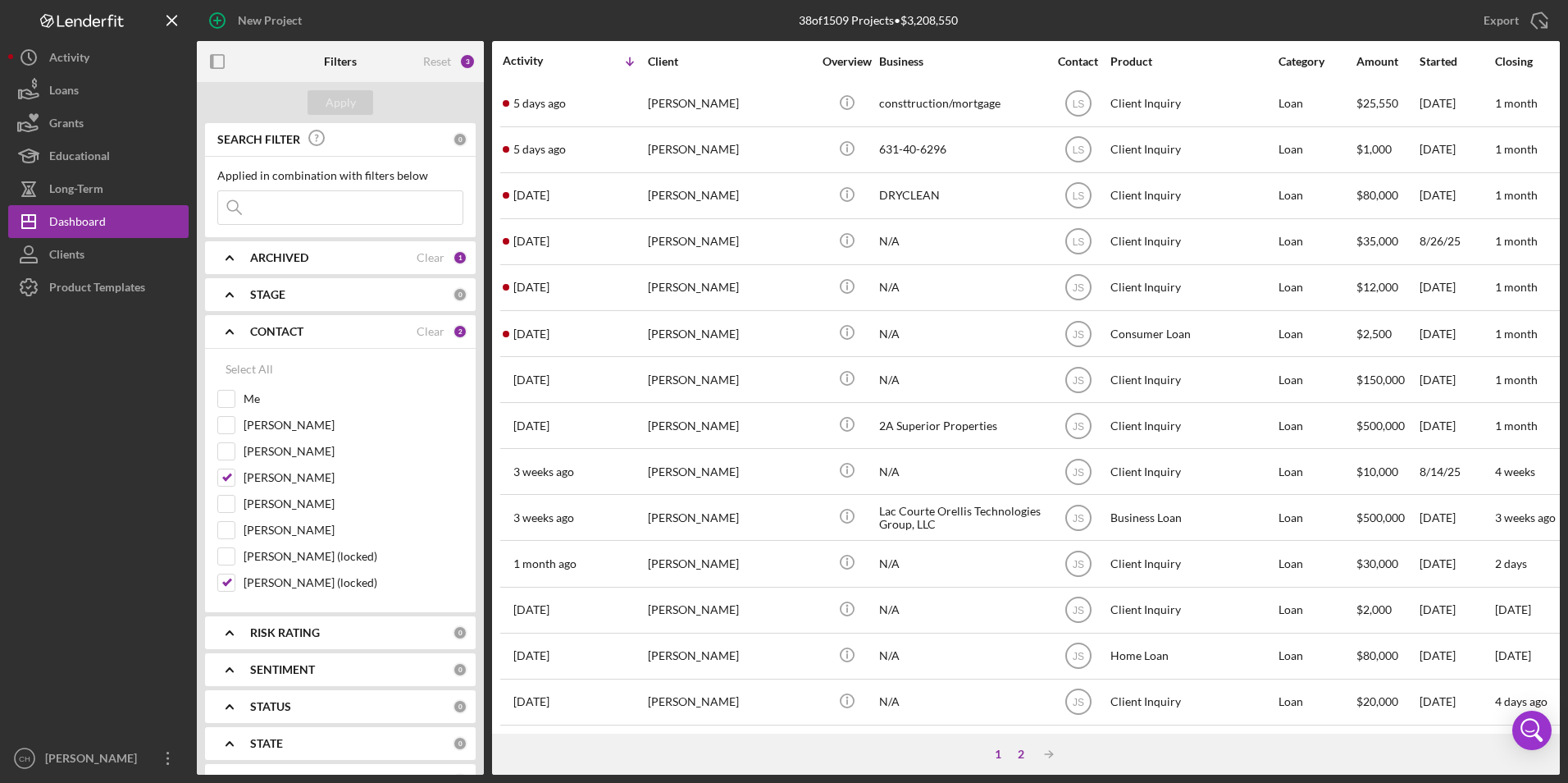
click at [1023, 750] on div "2" at bounding box center [1021, 753] width 23 height 13
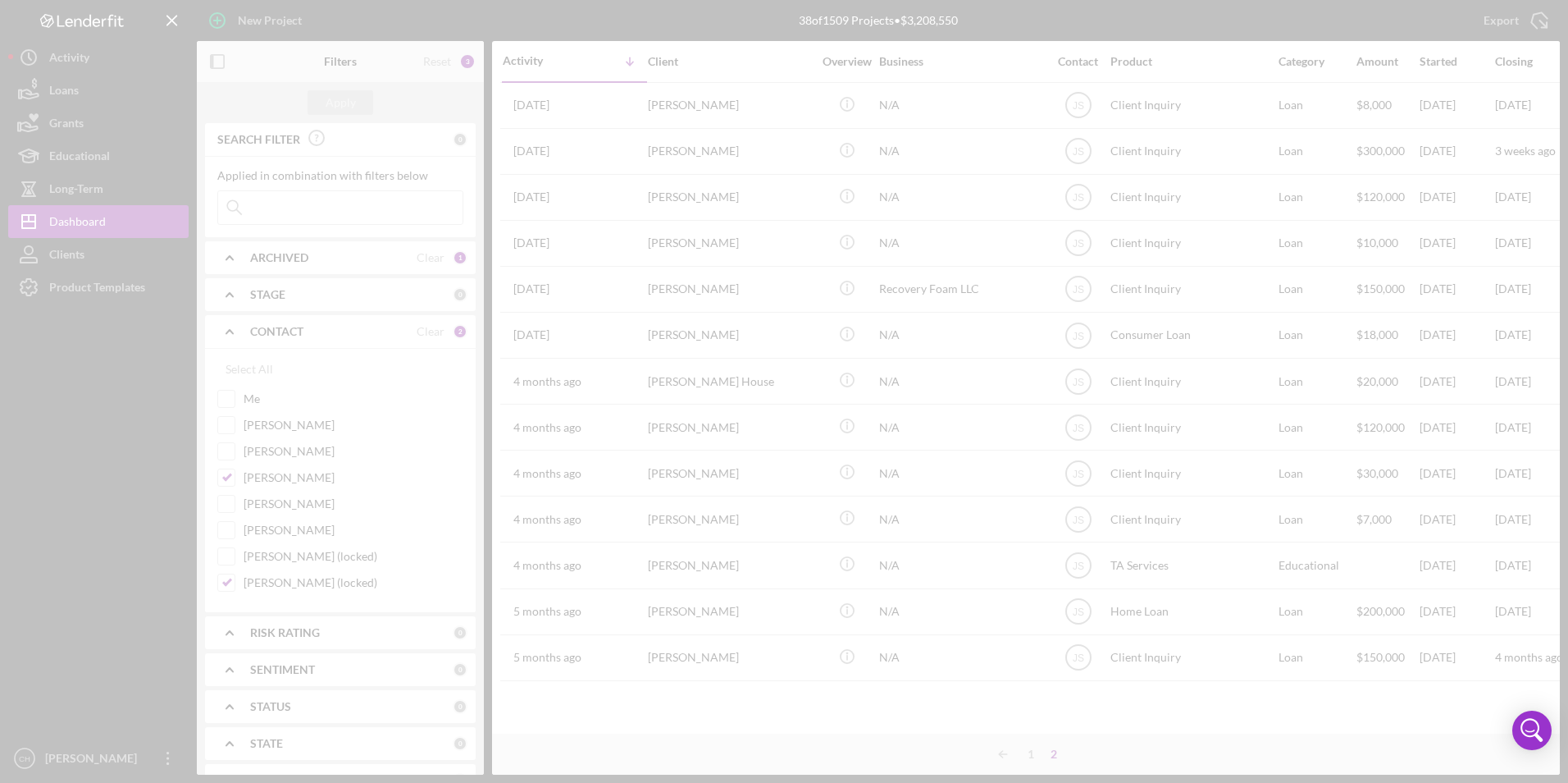
scroll to position [0, 0]
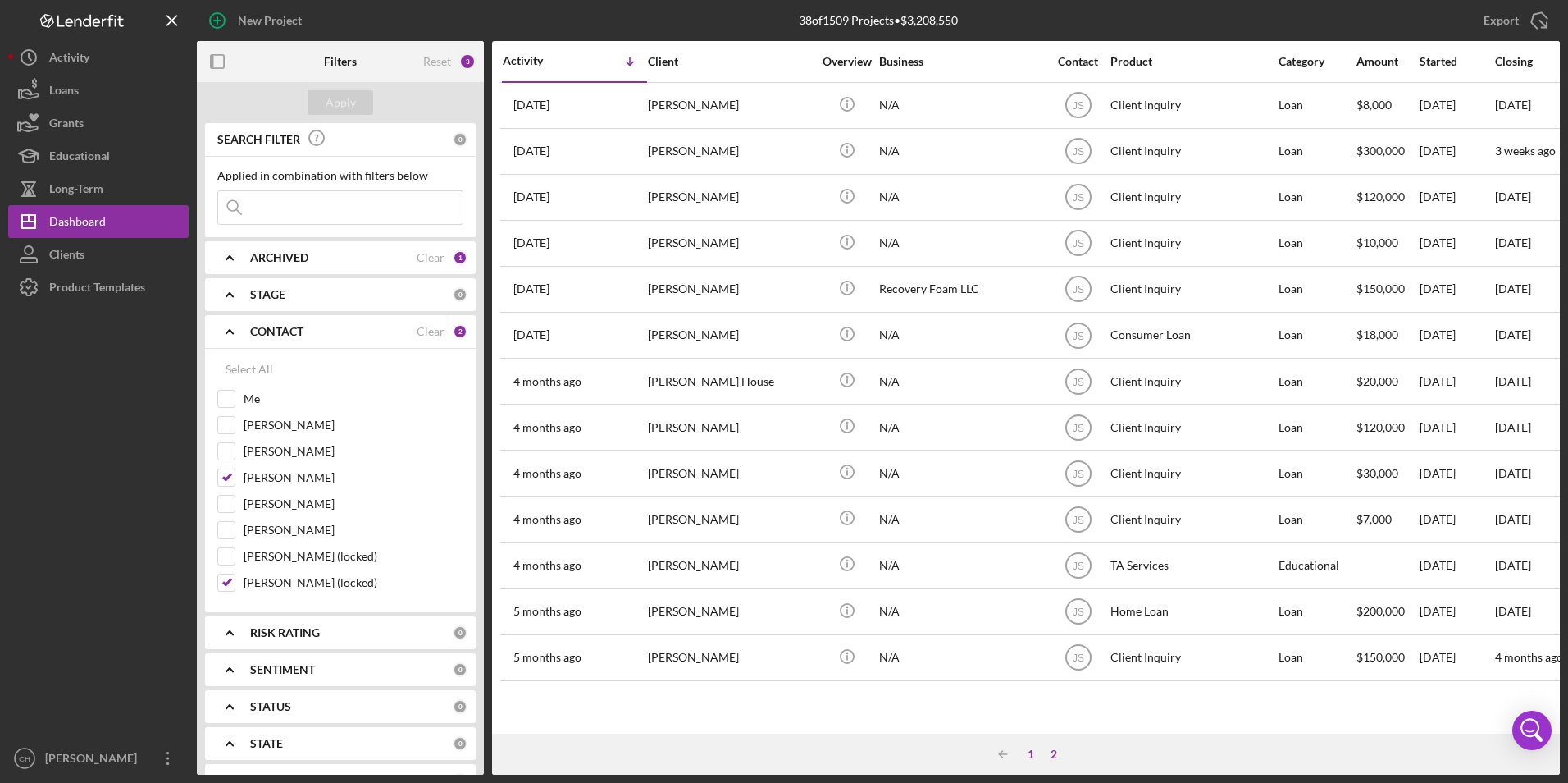
click at [1033, 753] on div "1" at bounding box center [1030, 753] width 23 height 13
